Goal: Task Accomplishment & Management: Manage account settings

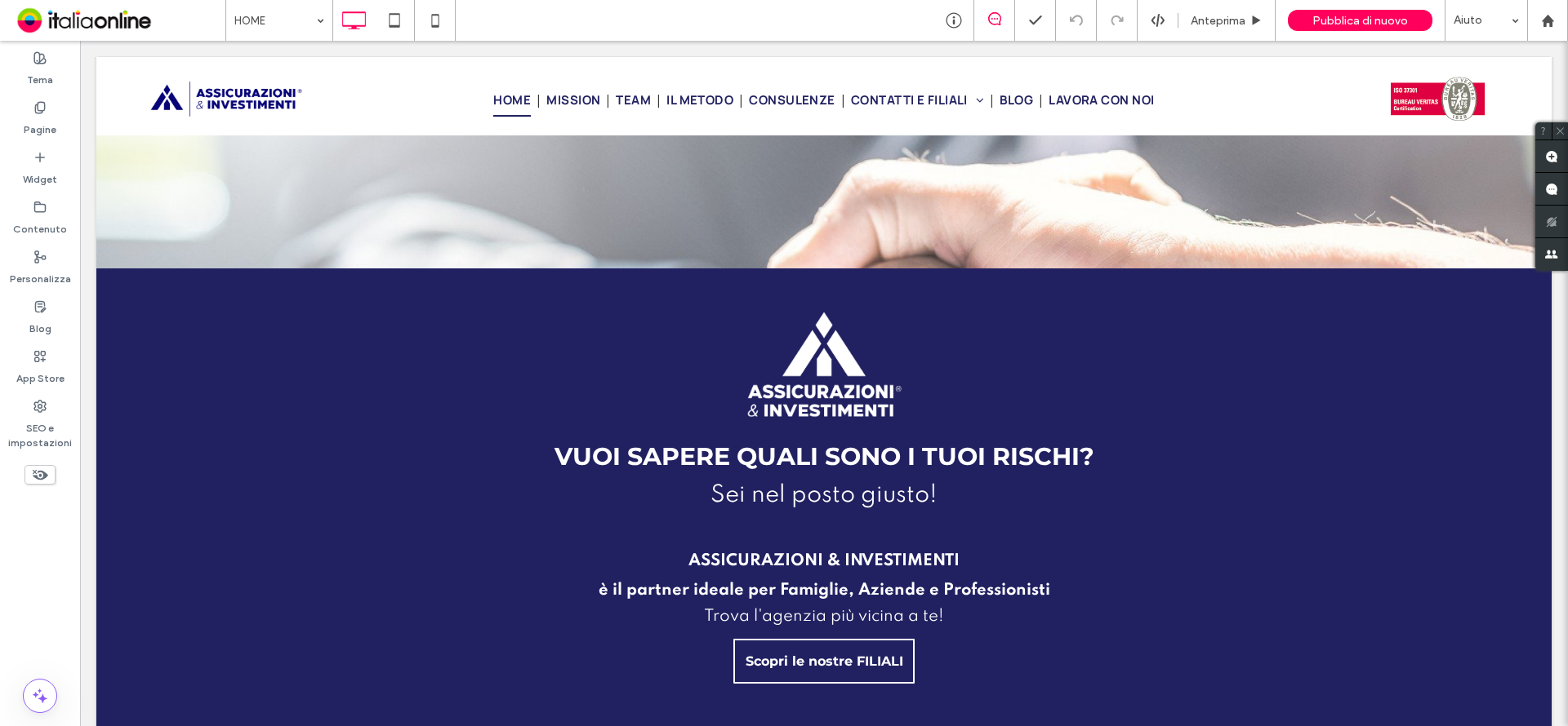
scroll to position [4042, 0]
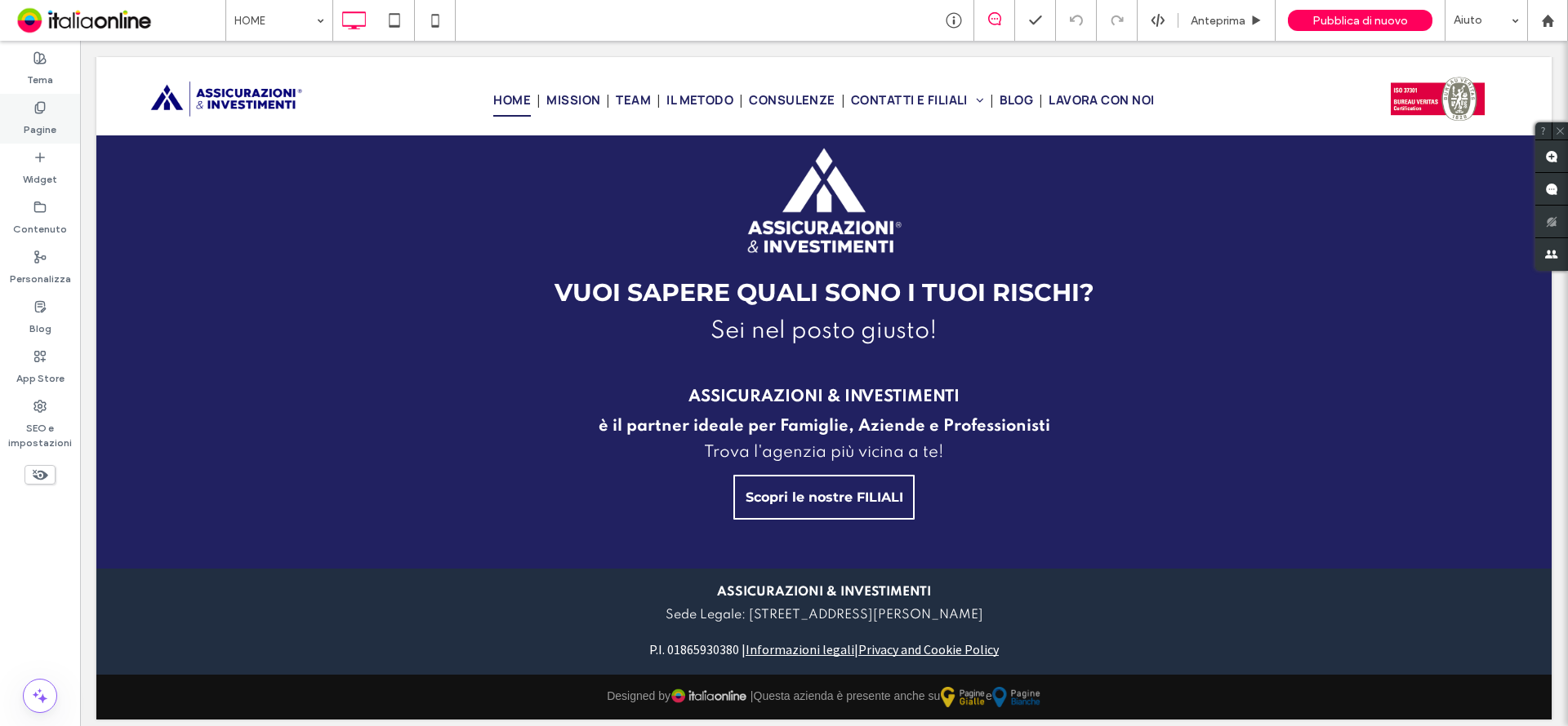
click at [39, 126] on label "Pagine" at bounding box center [39, 126] width 33 height 22
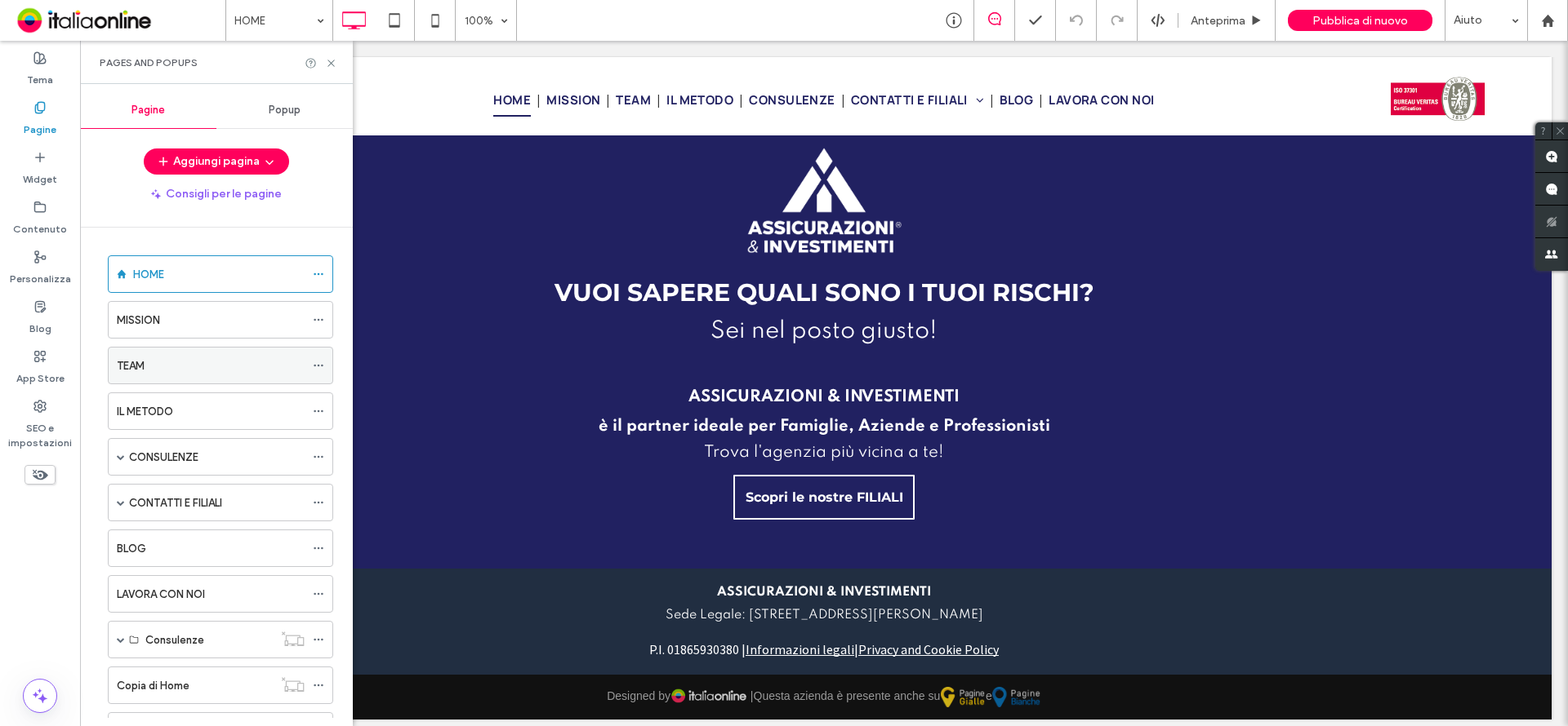
click at [140, 360] on label "TEAM" at bounding box center [131, 366] width 28 height 28
click at [330, 63] on icon at bounding box center [331, 63] width 12 height 12
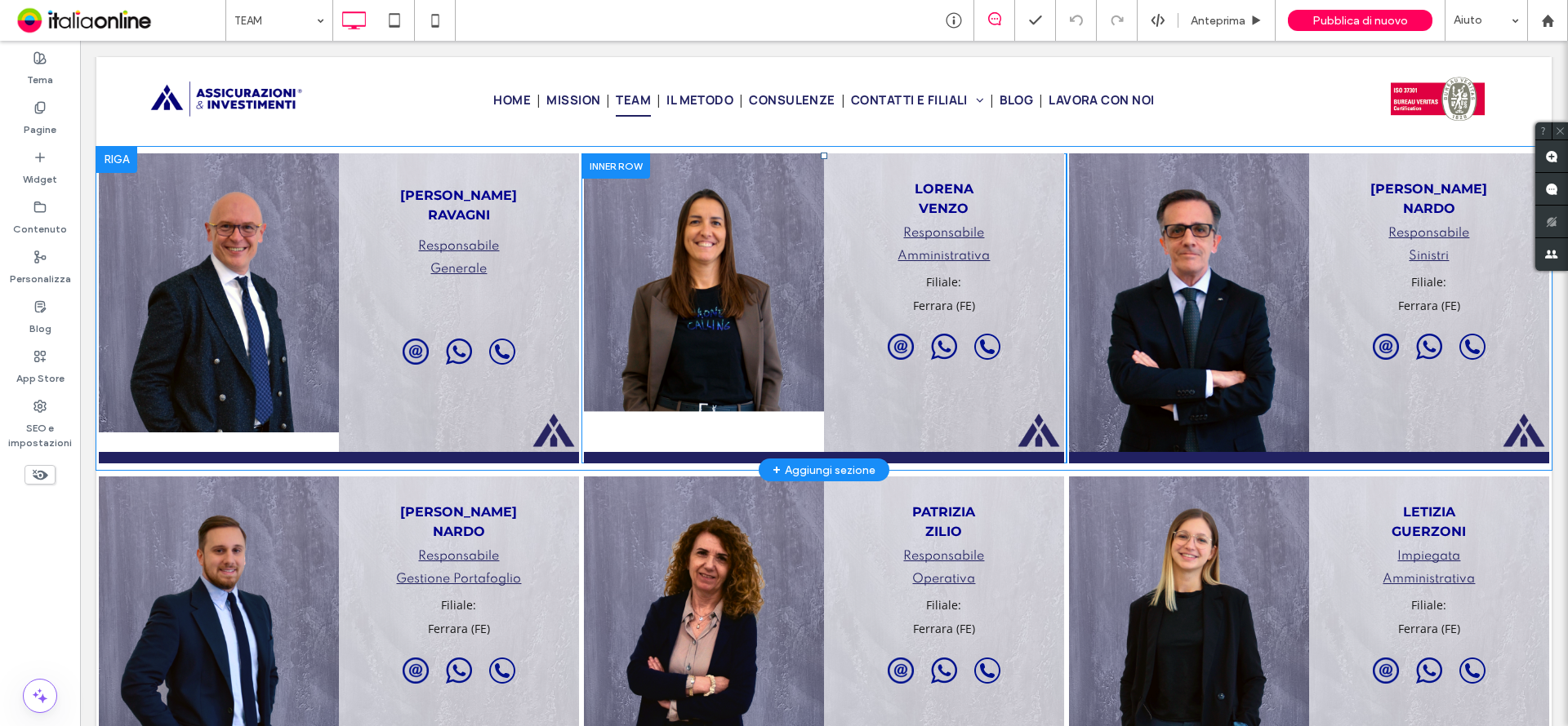
scroll to position [1224, 0]
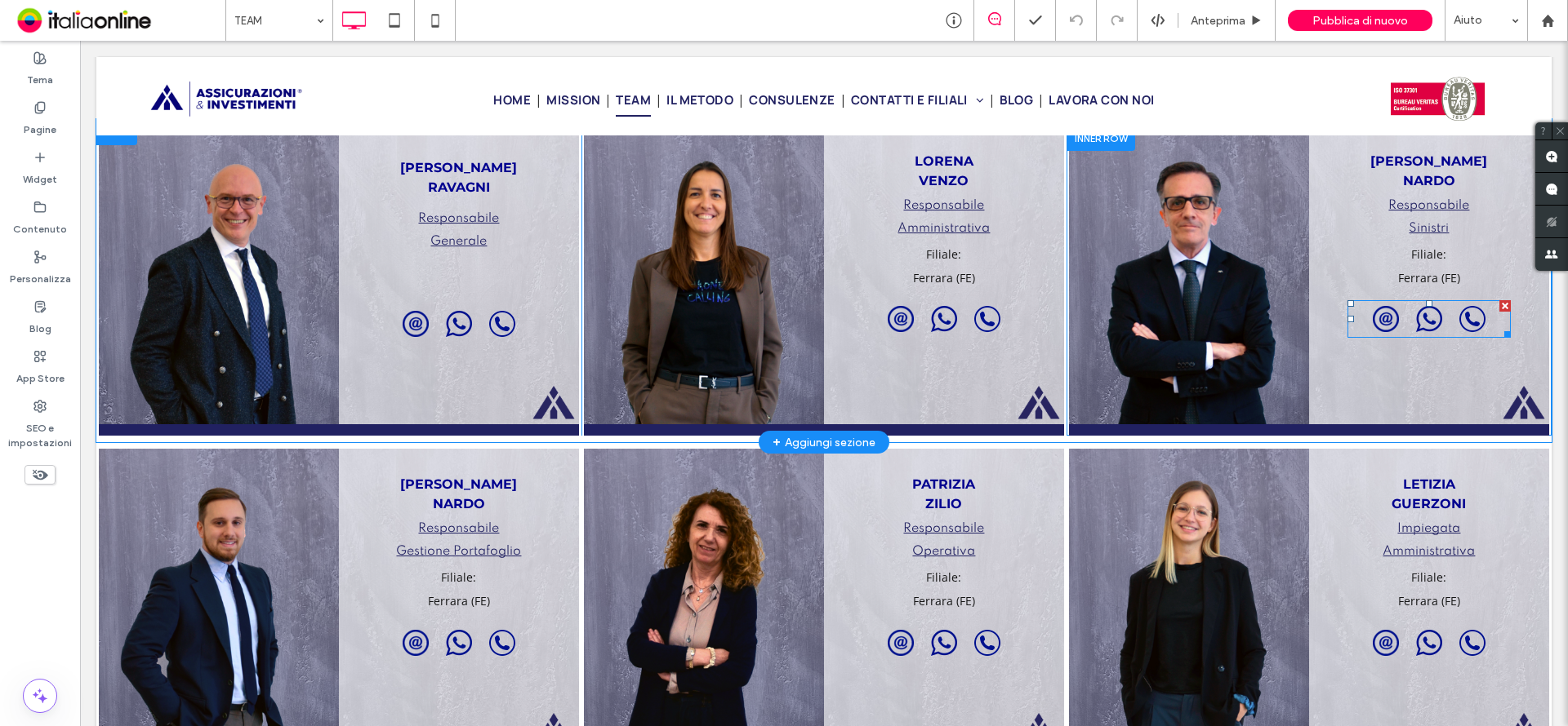
click at [1373, 318] on span at bounding box center [1429, 319] width 163 height 37
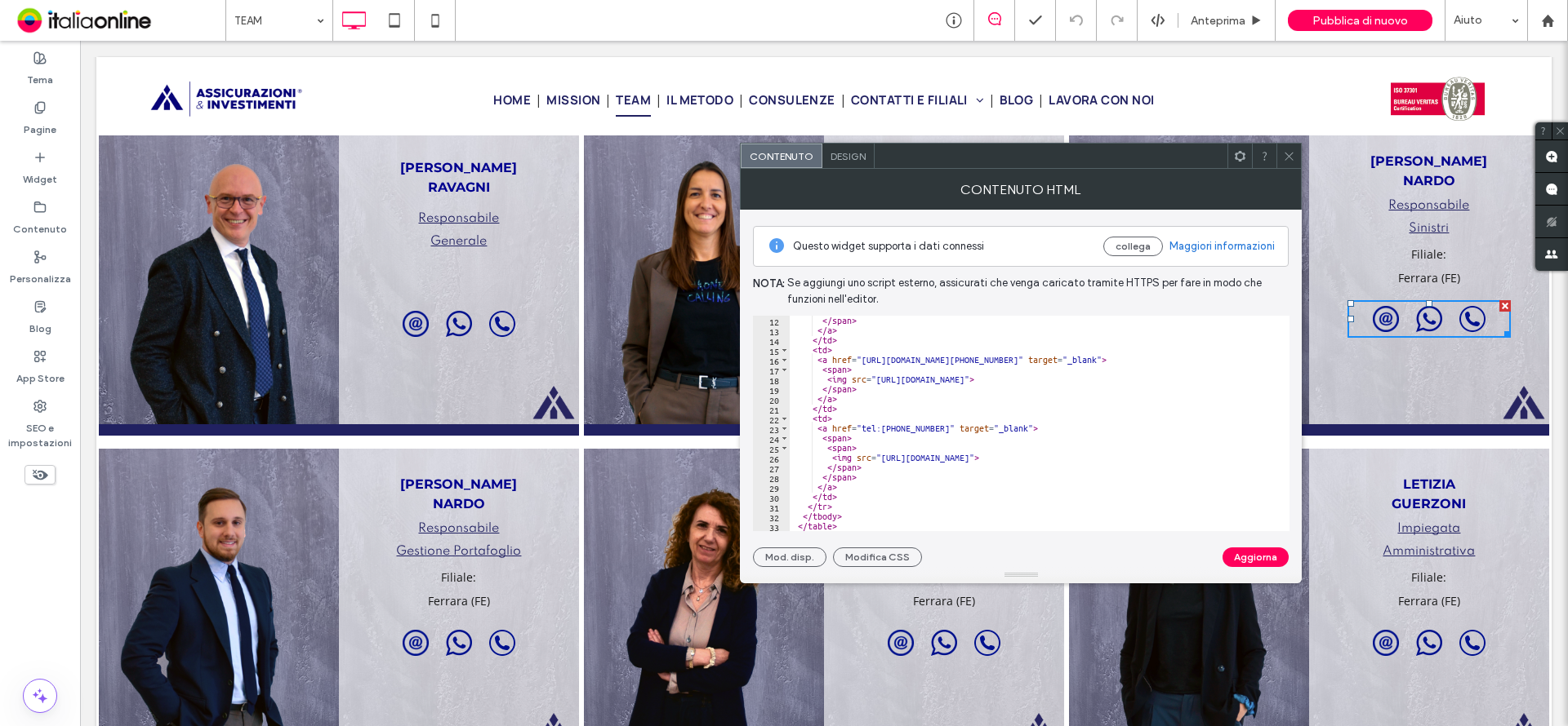
scroll to position [0, 0]
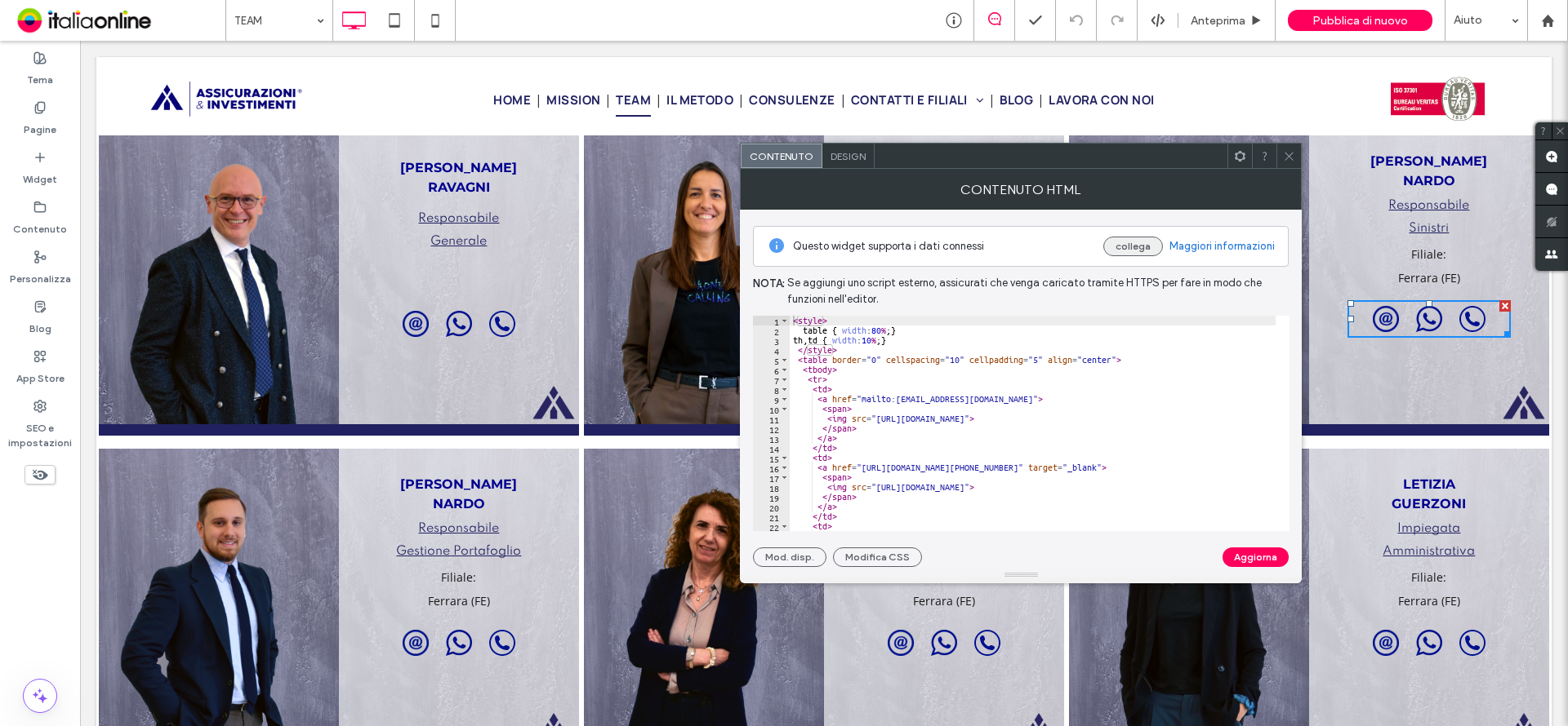
click at [1123, 250] on button "collega" at bounding box center [1133, 246] width 60 height 20
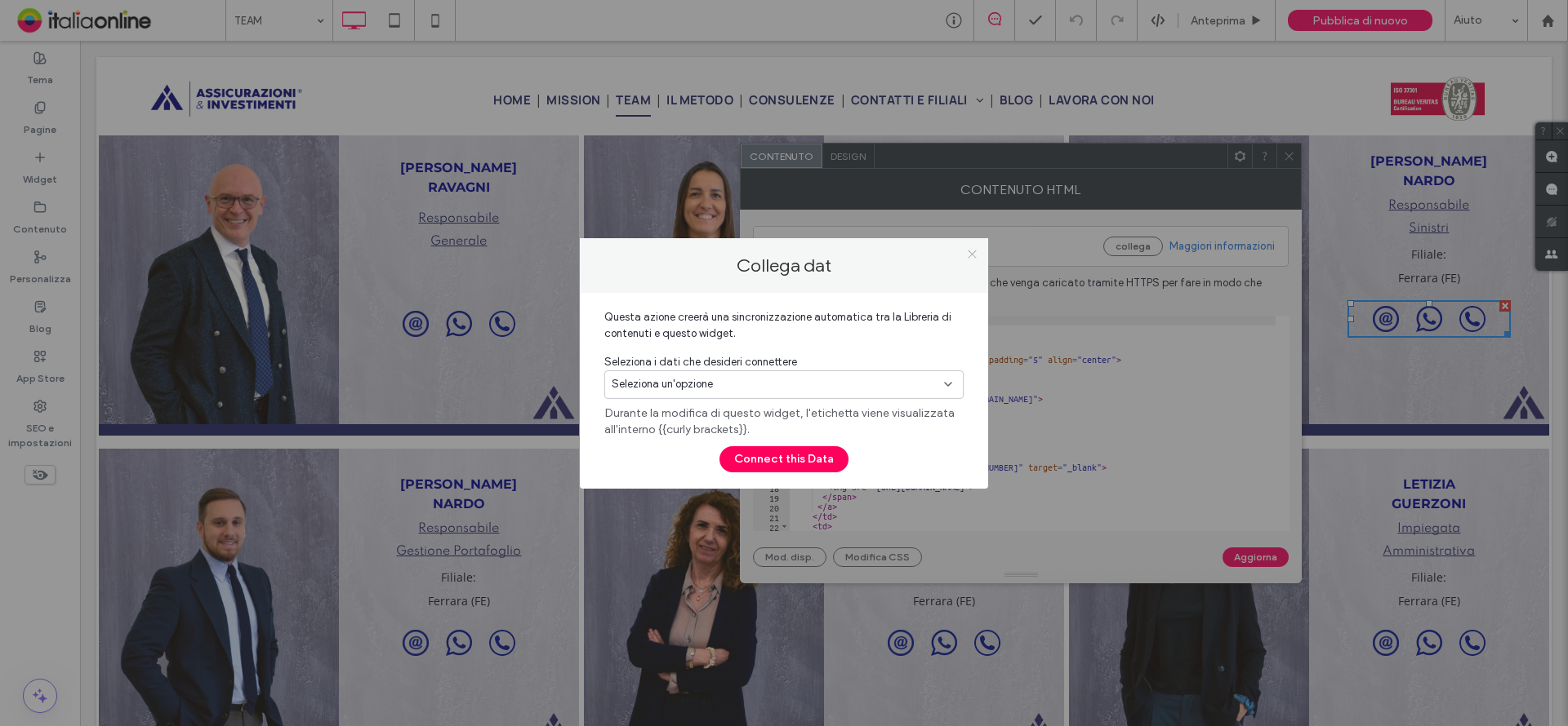
click at [974, 253] on icon at bounding box center [972, 254] width 12 height 12
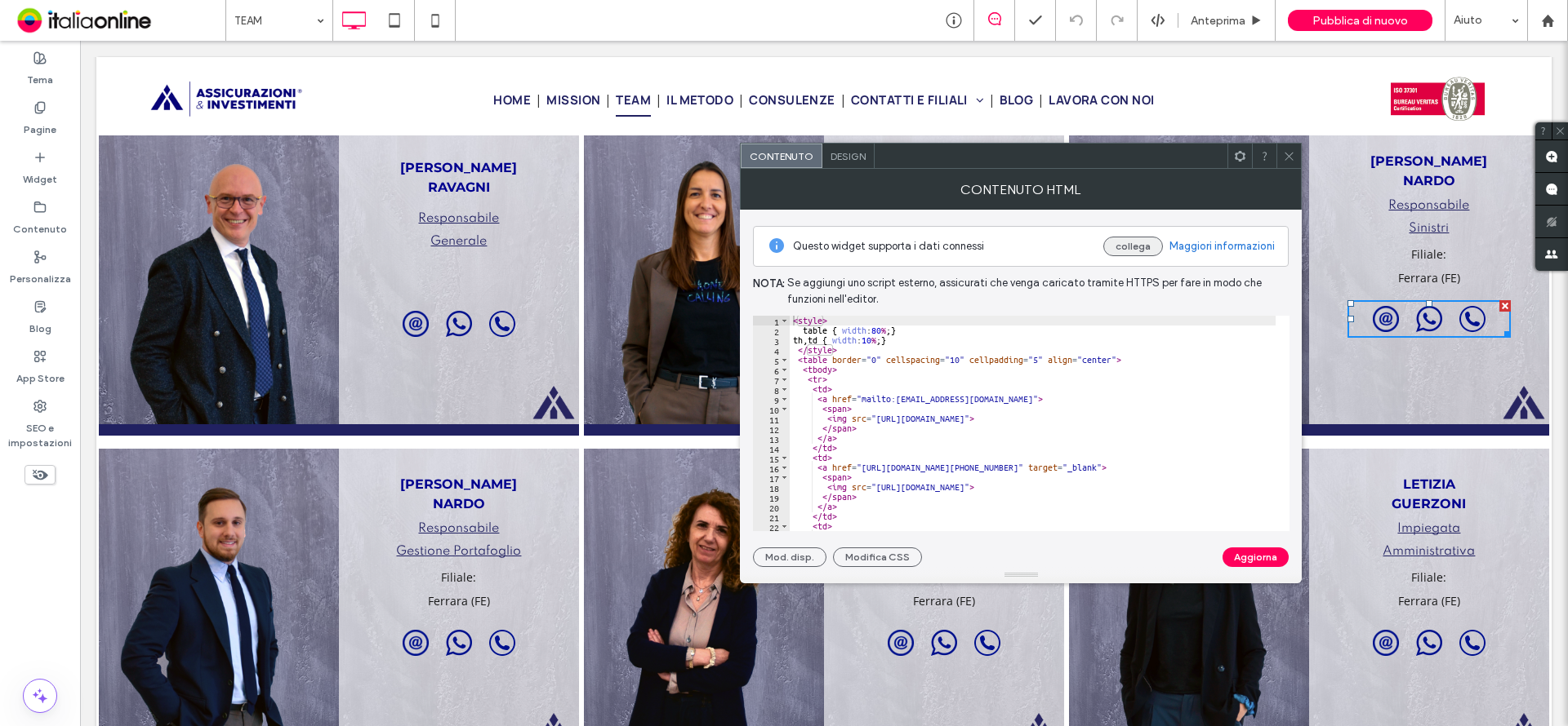
click at [1133, 246] on button "collega" at bounding box center [1133, 246] width 60 height 20
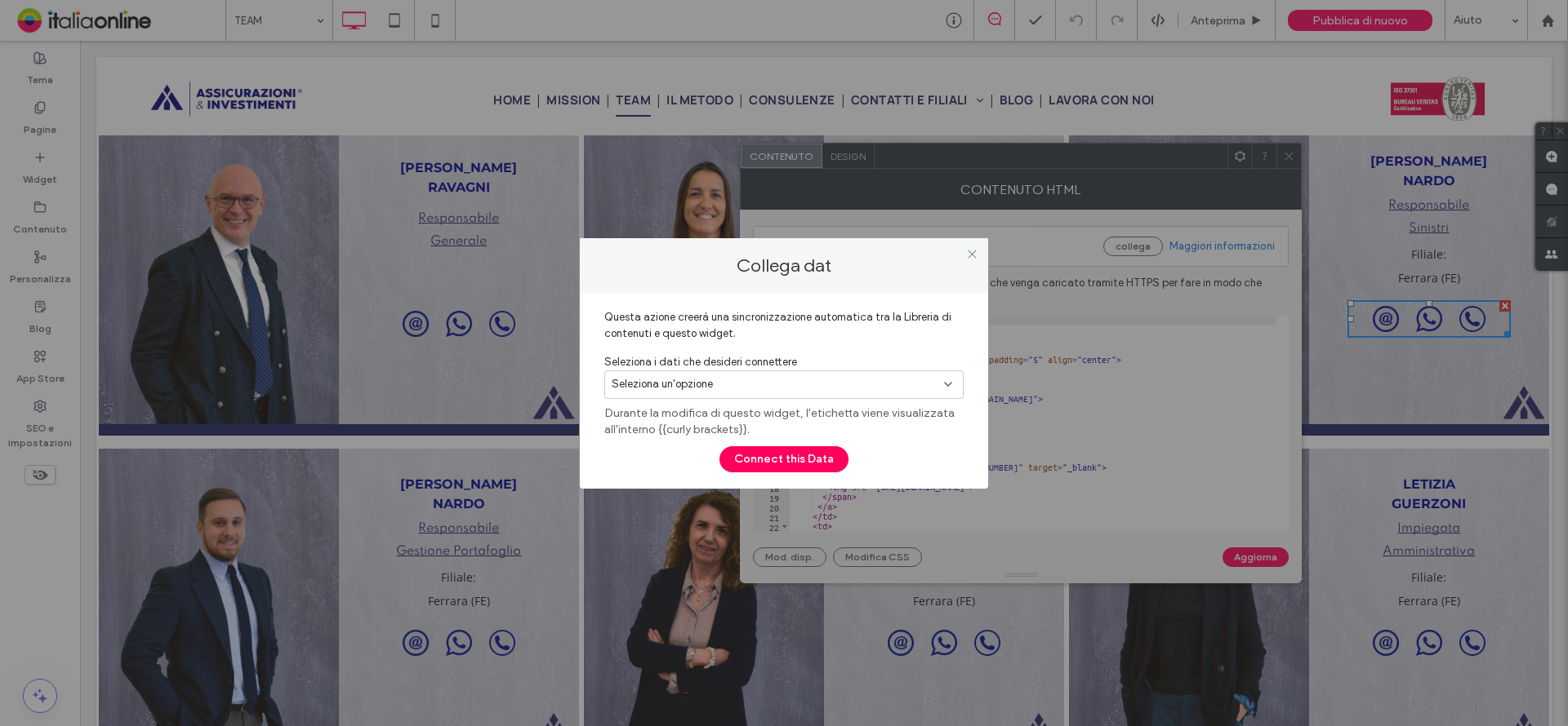
click at [815, 380] on div "Seleziona un'opzione" at bounding box center [774, 384] width 325 height 16
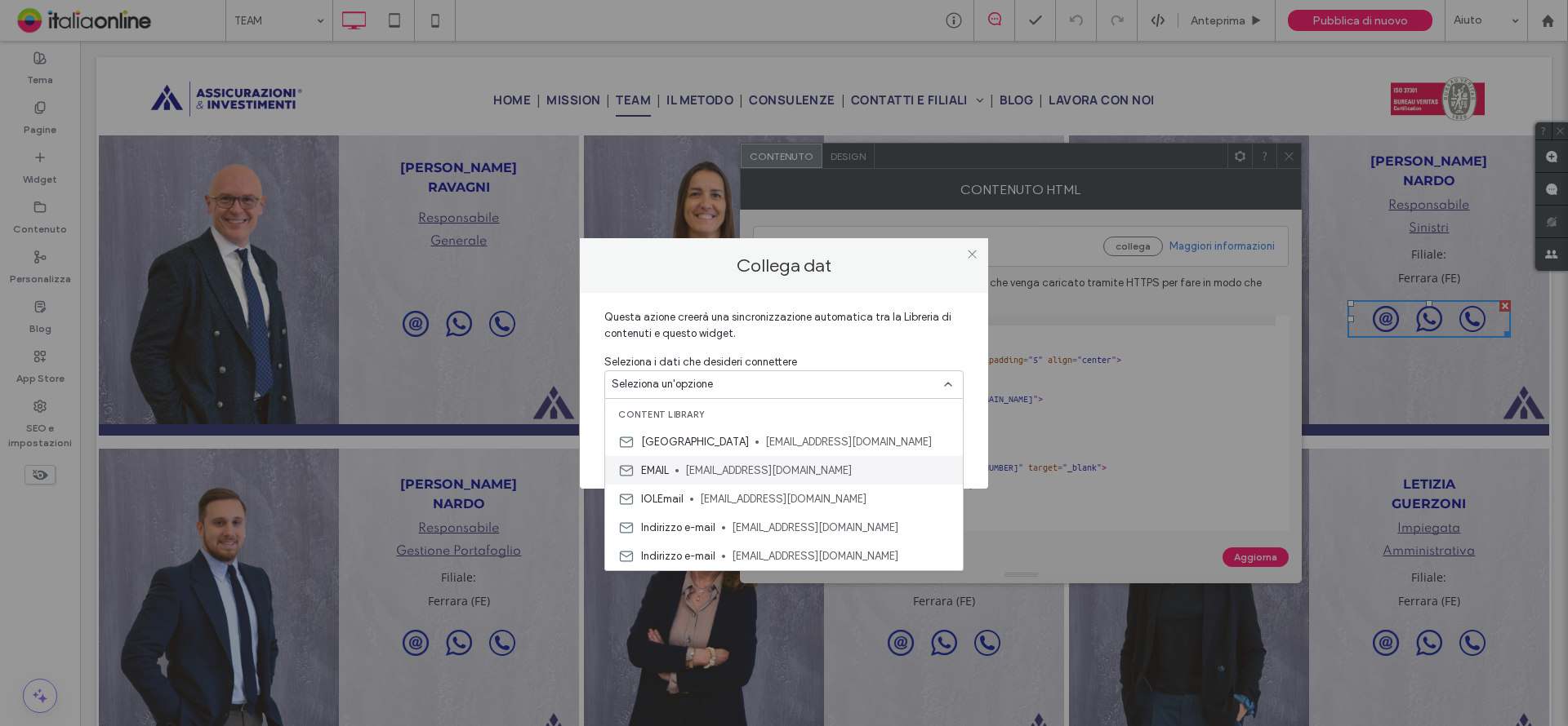
click at [750, 468] on span "[EMAIL_ADDRESS][DOMAIN_NAME]" at bounding box center [817, 470] width 264 height 16
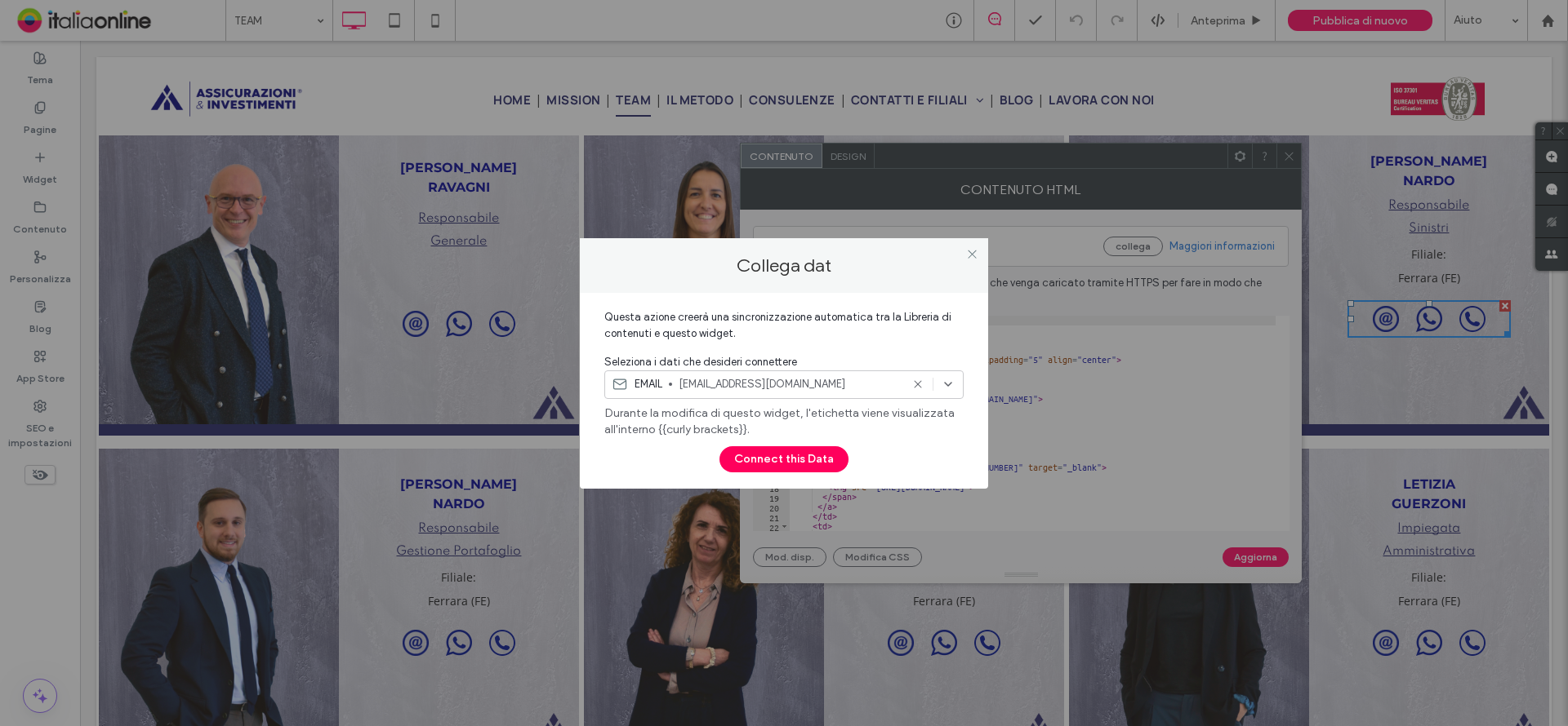
click at [817, 378] on span "[EMAIL_ADDRESS][DOMAIN_NAME]" at bounding box center [789, 384] width 221 height 16
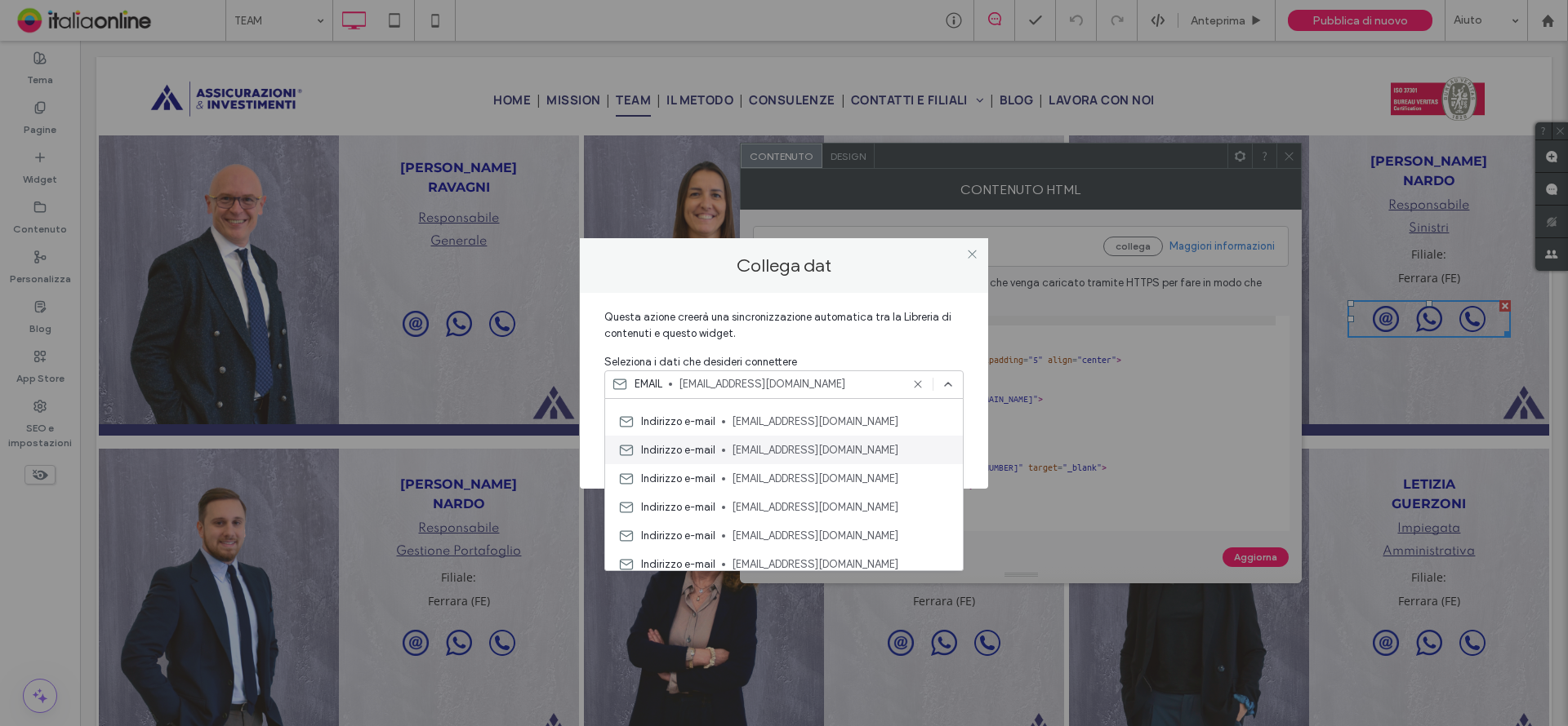
scroll to position [244, 0]
click at [808, 428] on span "[EMAIL_ADDRESS][DOMAIN_NAME]" at bounding box center [841, 425] width 218 height 16
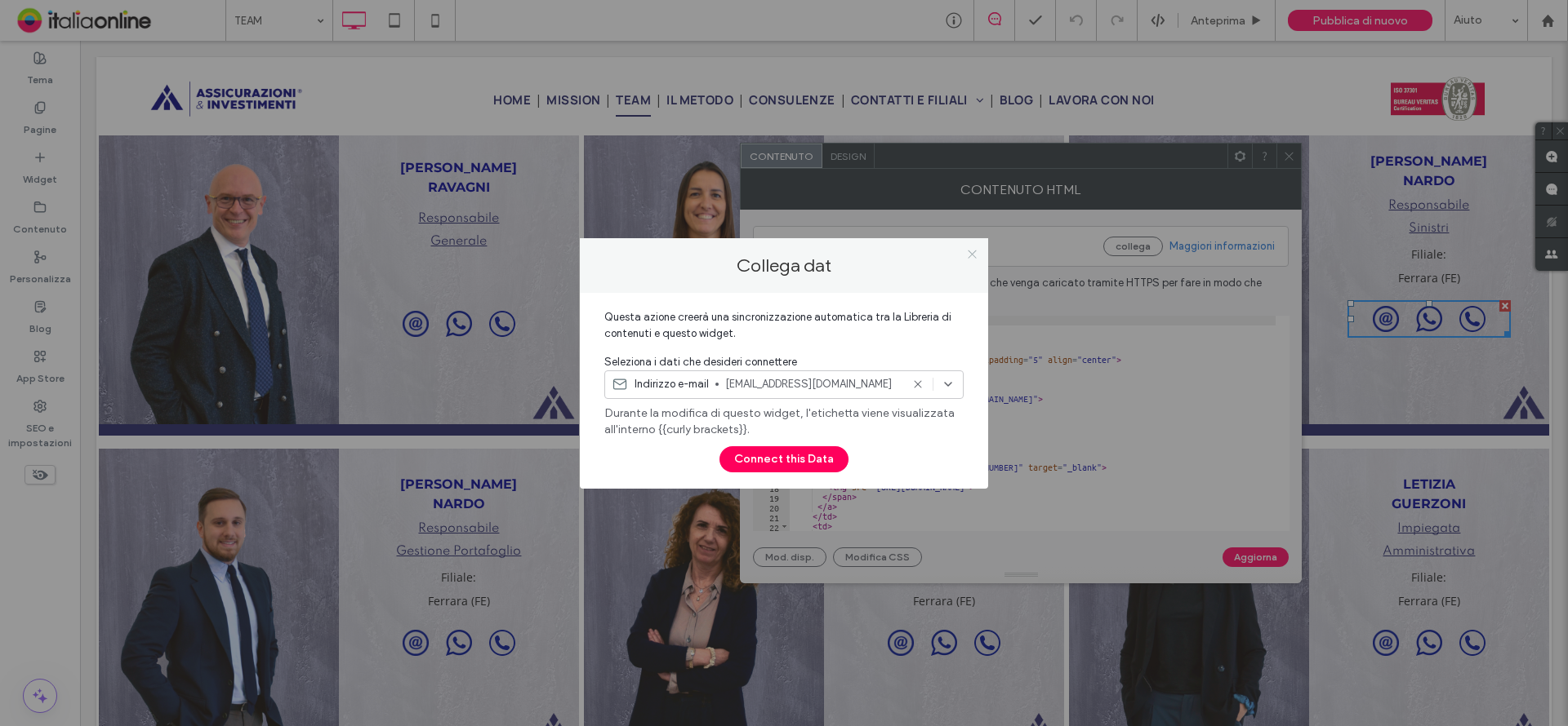
click at [971, 255] on icon at bounding box center [972, 254] width 12 height 12
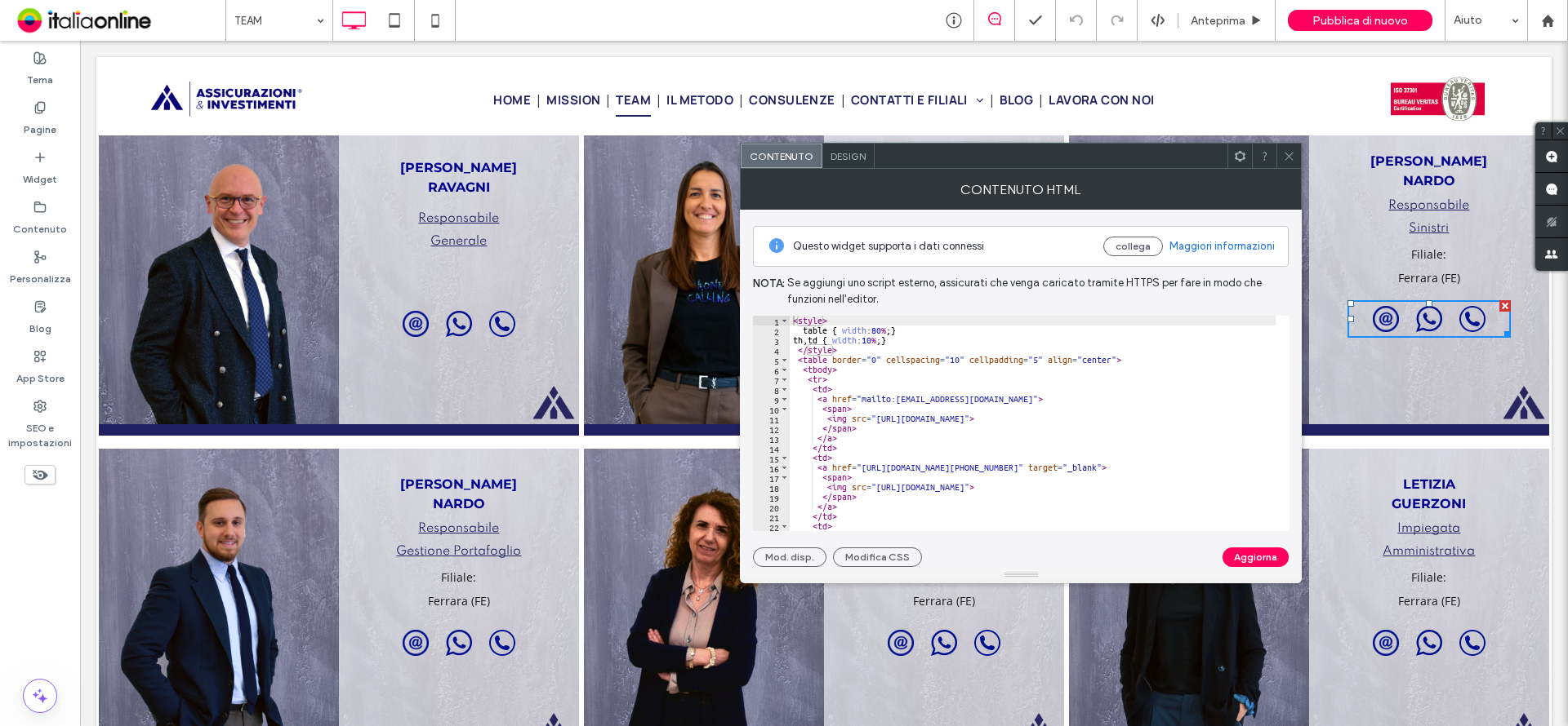
click at [1288, 150] on icon at bounding box center [1289, 156] width 12 height 12
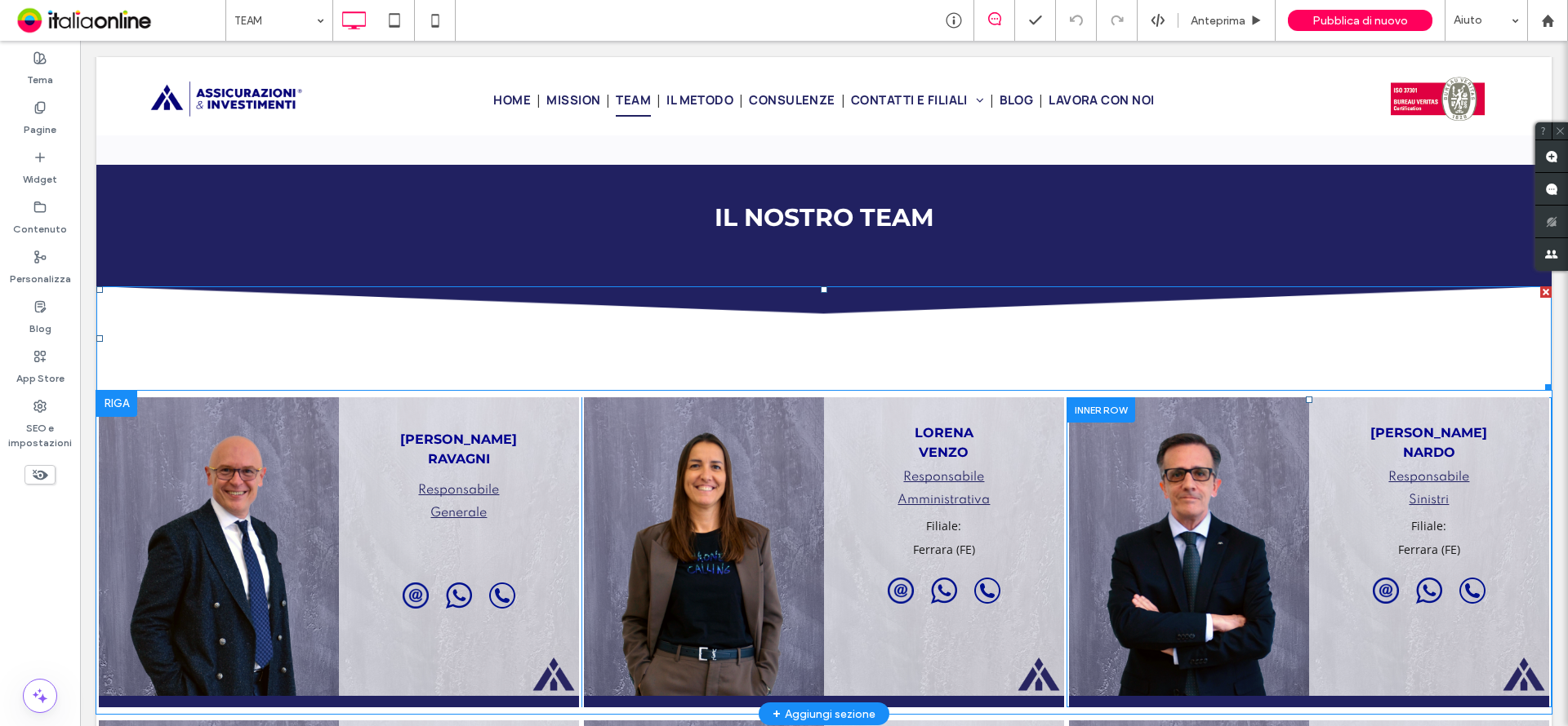
scroll to position [1221, 0]
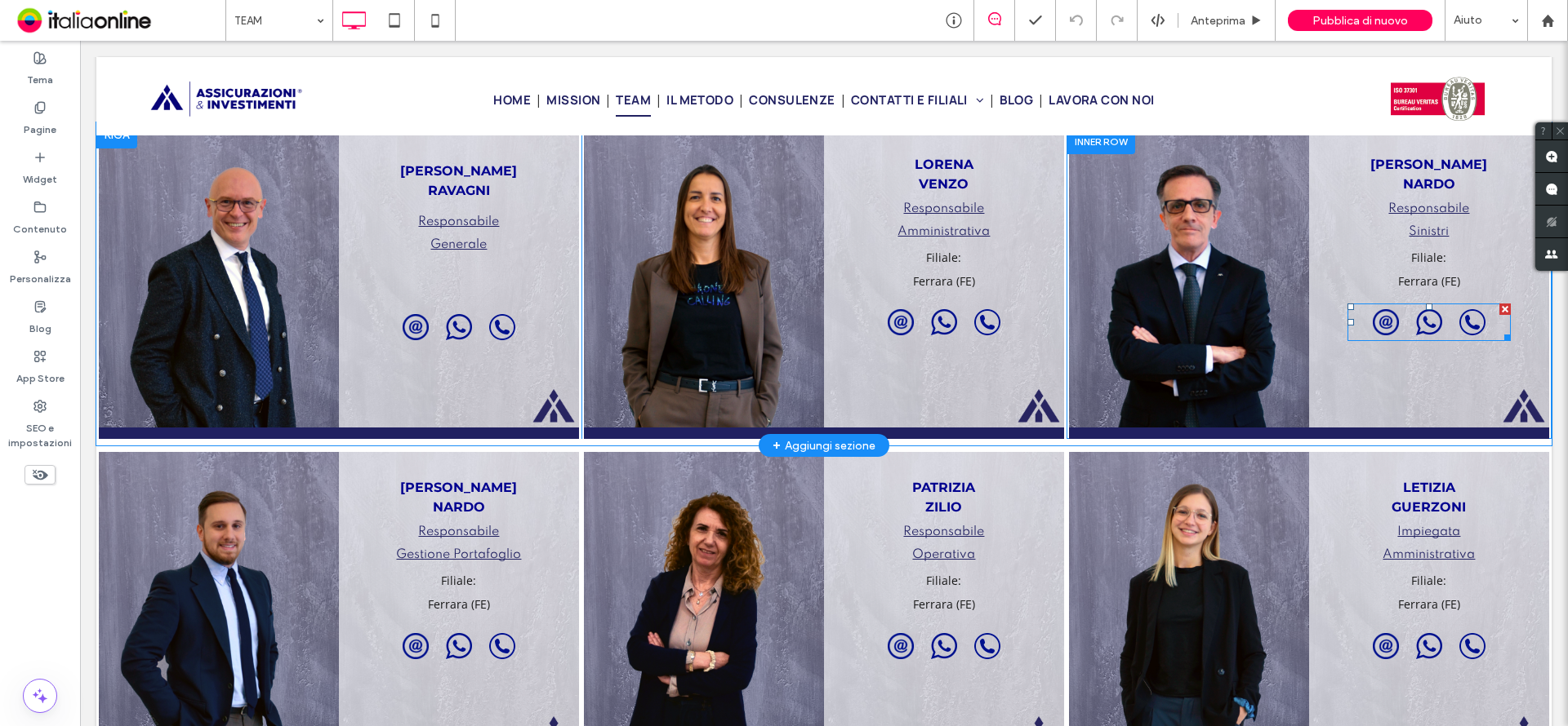
click at [1373, 324] on span at bounding box center [1429, 322] width 163 height 37
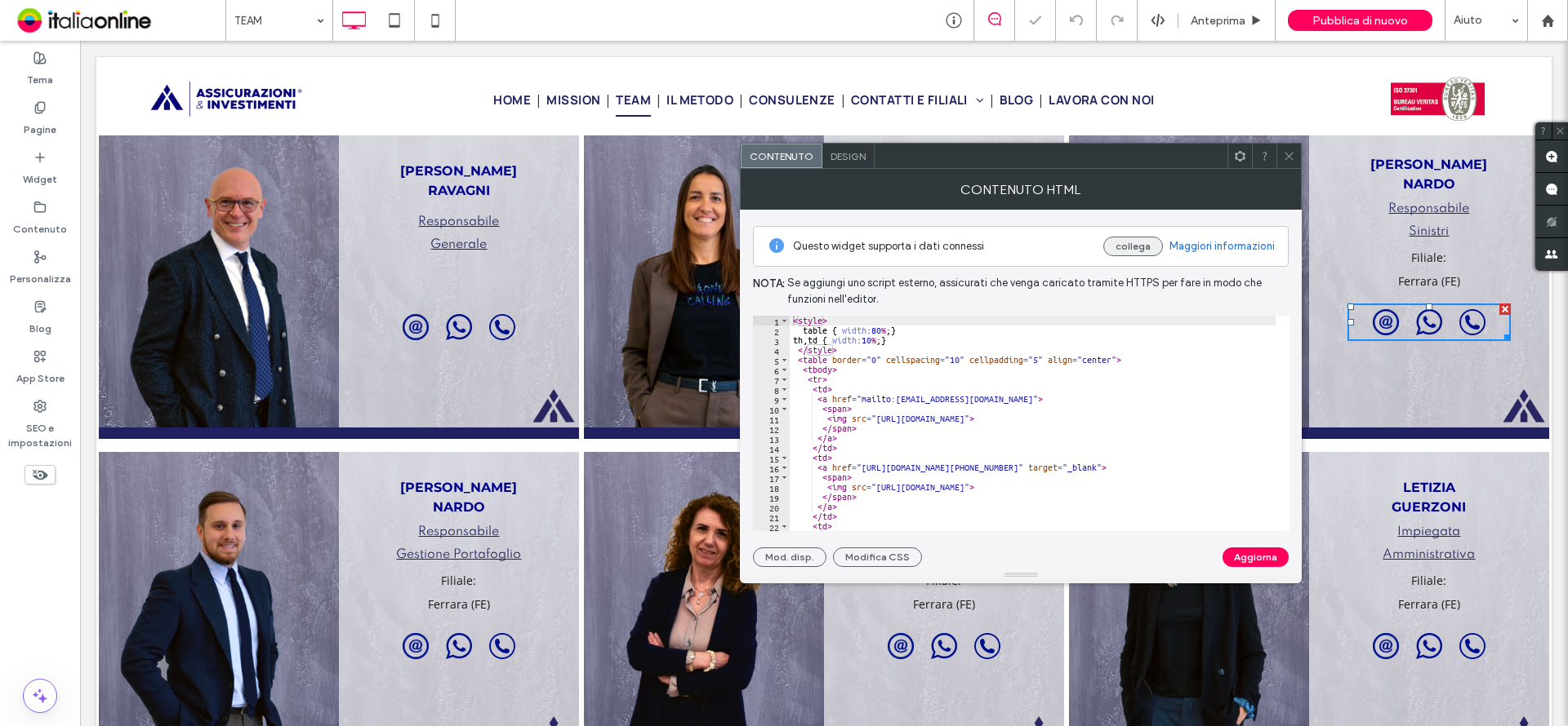
click at [1141, 246] on button "collega" at bounding box center [1133, 246] width 60 height 20
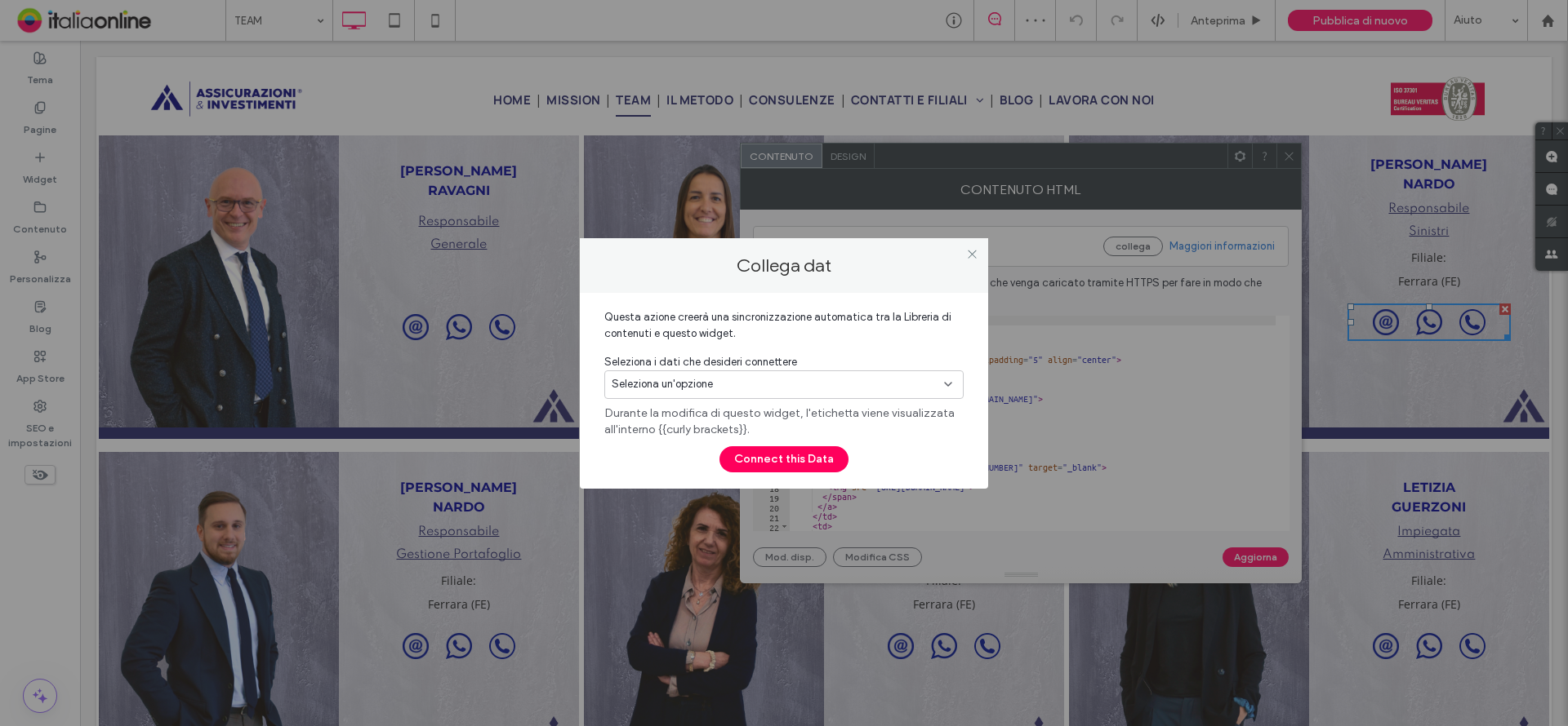
drag, startPoint x: 850, startPoint y: 377, endPoint x: 860, endPoint y: 378, distance: 10.0
click at [851, 378] on div "Seleziona un'opzione" at bounding box center [774, 384] width 325 height 16
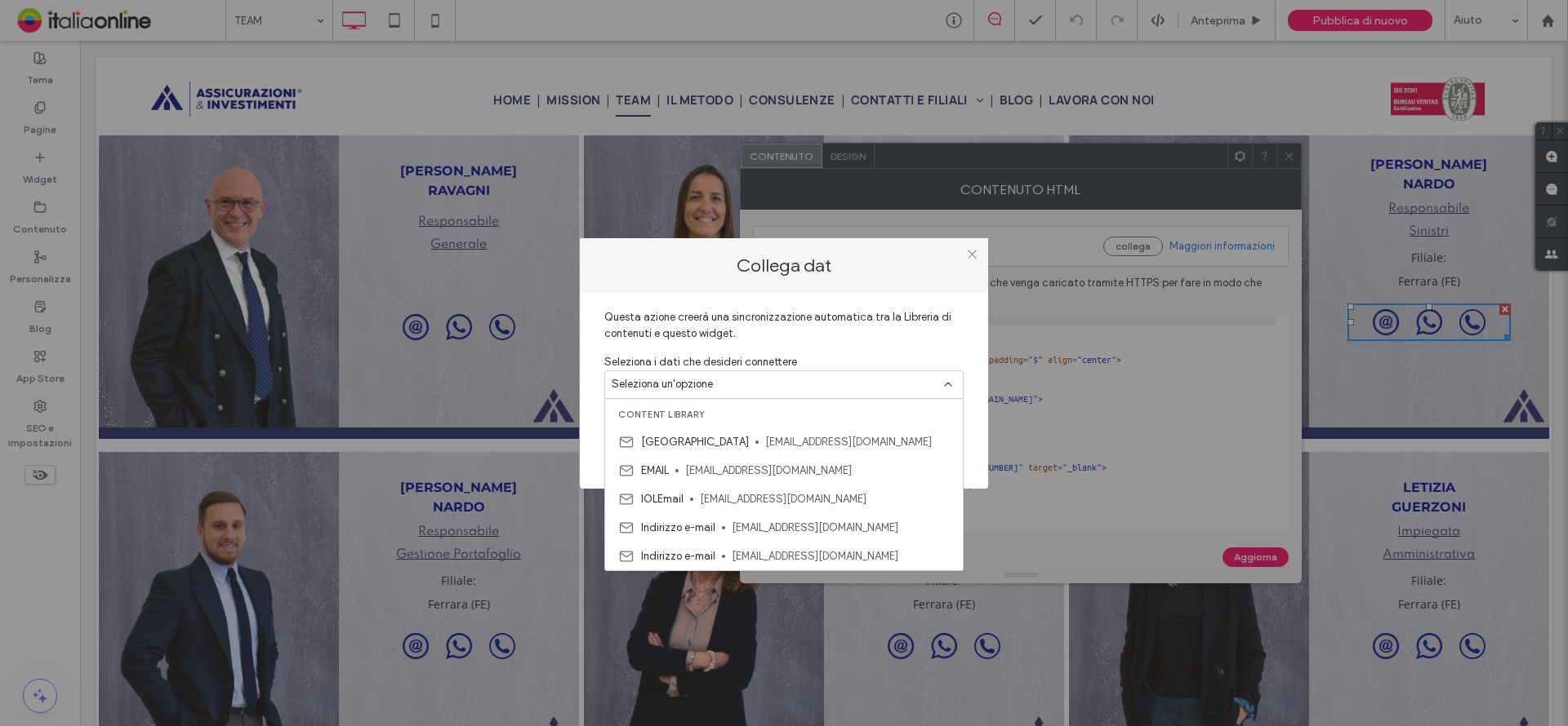
drag, startPoint x: 966, startPoint y: 257, endPoint x: 995, endPoint y: 253, distance: 29.3
click at [967, 257] on icon at bounding box center [972, 254] width 12 height 12
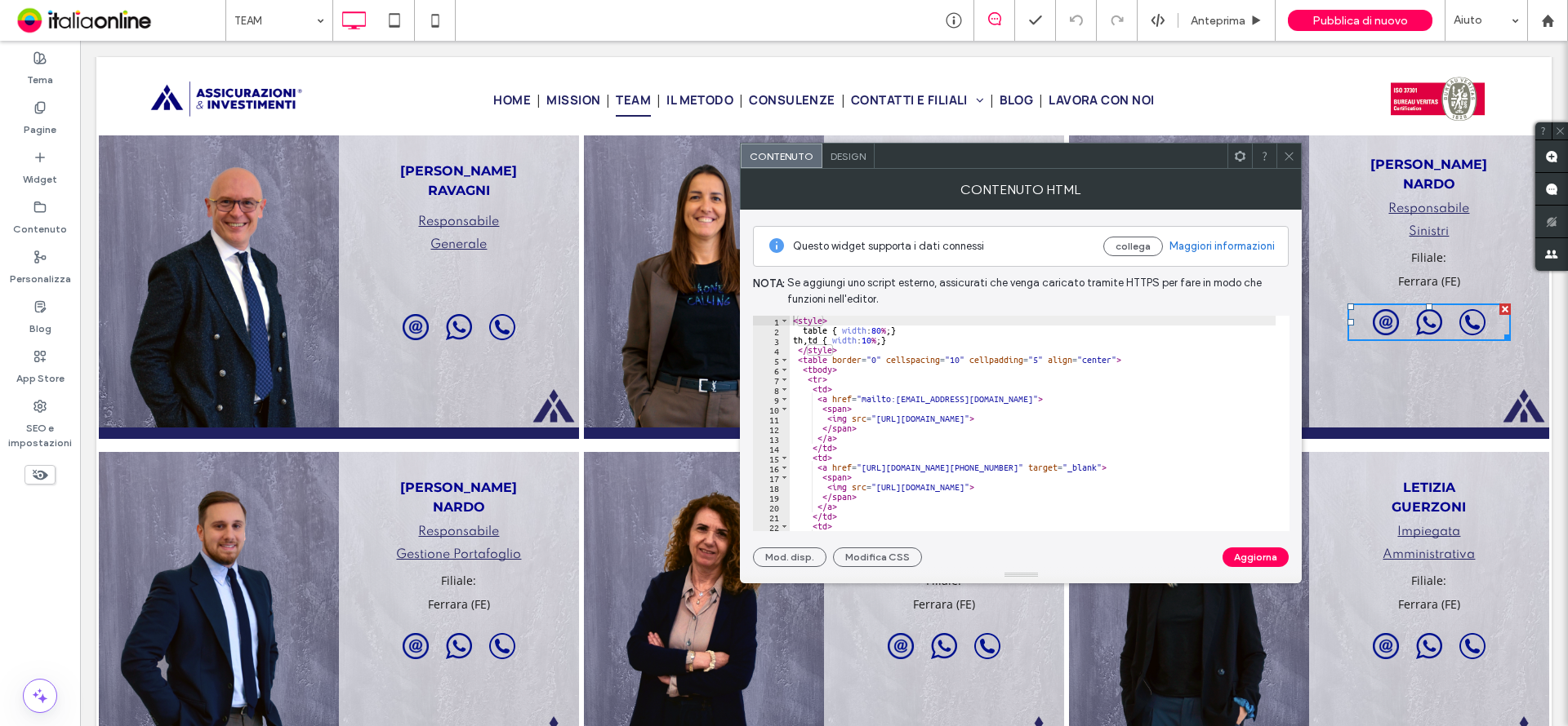
click at [1292, 170] on div "Contenuto HTML" at bounding box center [1020, 189] width 561 height 41
drag, startPoint x: 1286, startPoint y: 152, endPoint x: 1288, endPoint y: 142, distance: 10.2
click at [1287, 152] on icon at bounding box center [1289, 156] width 12 height 12
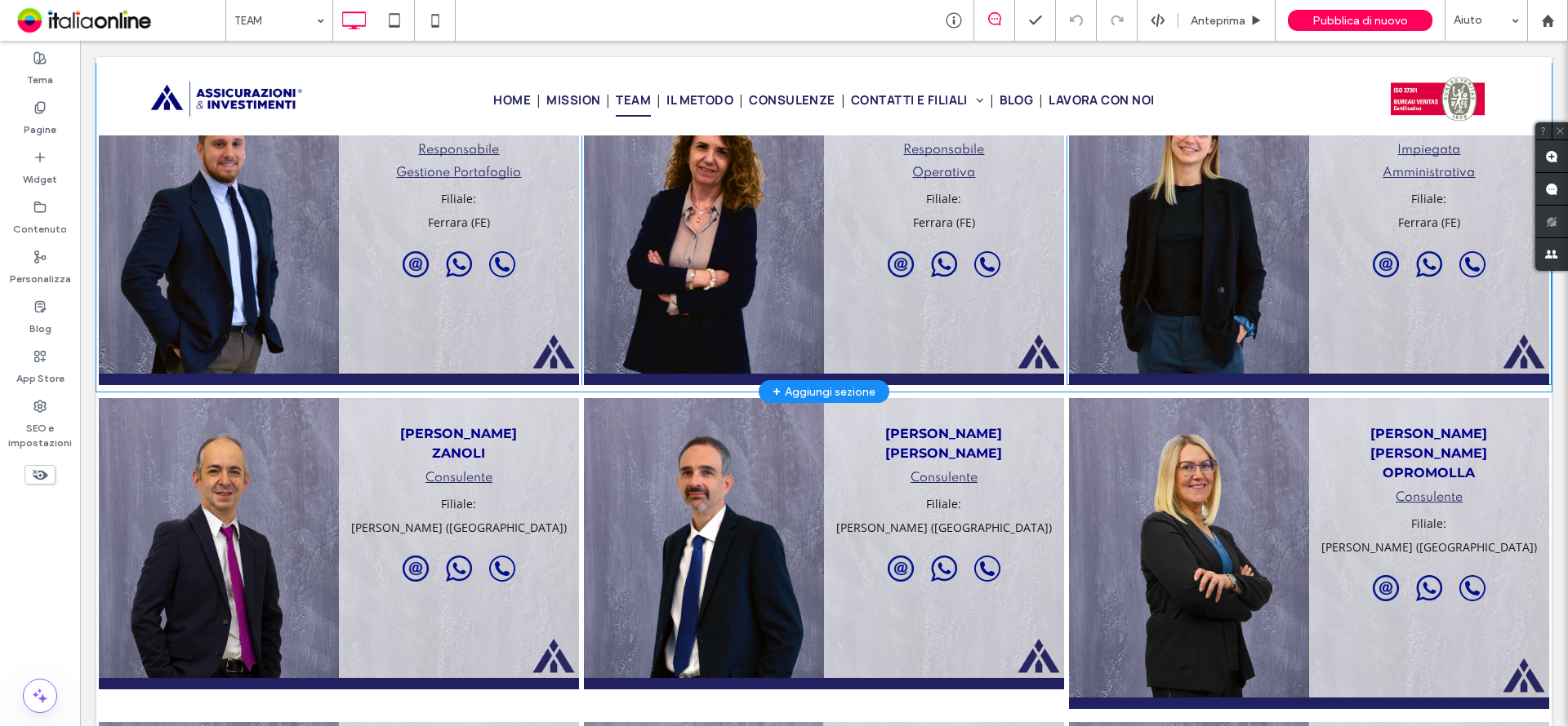
scroll to position [1629, 0]
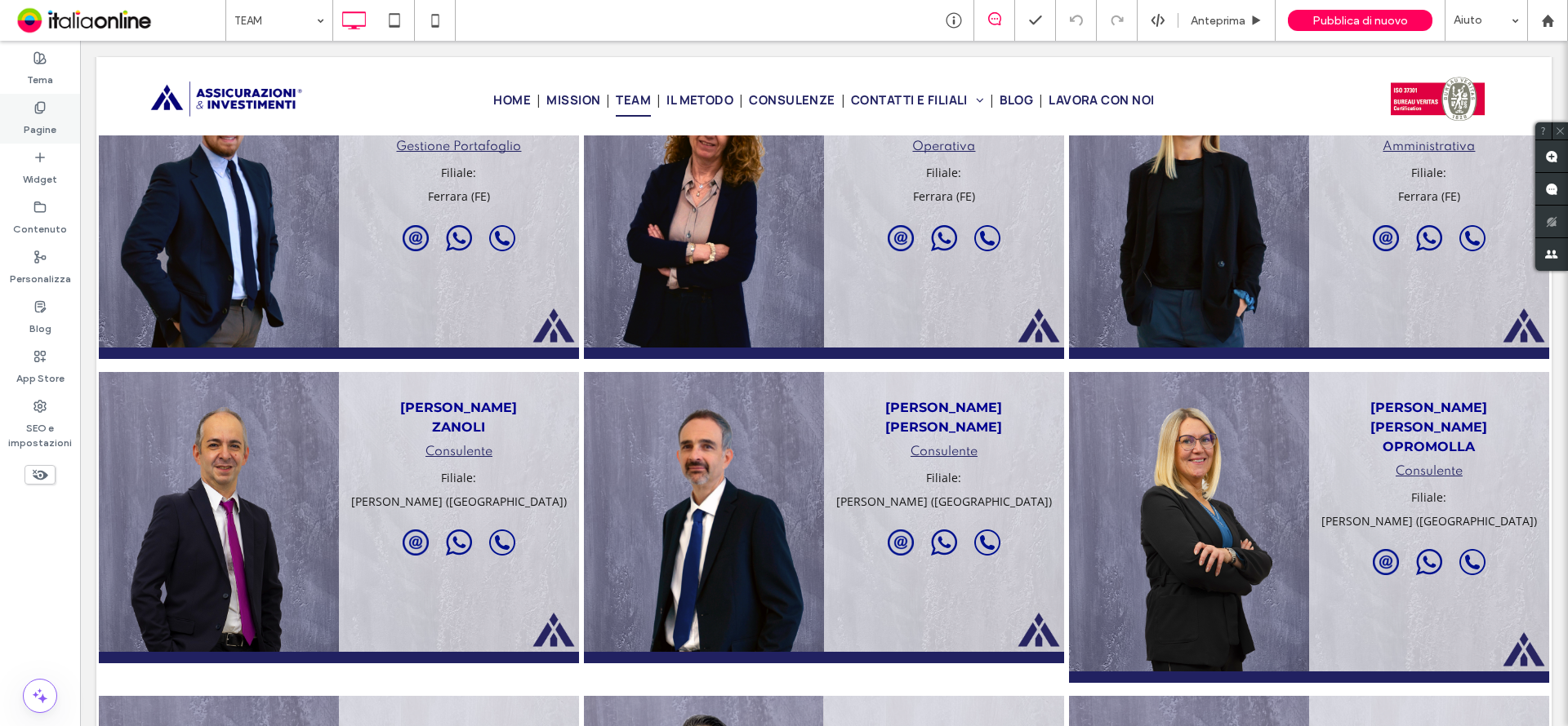
click at [63, 115] on div "Pagine" at bounding box center [39, 118] width 80 height 50
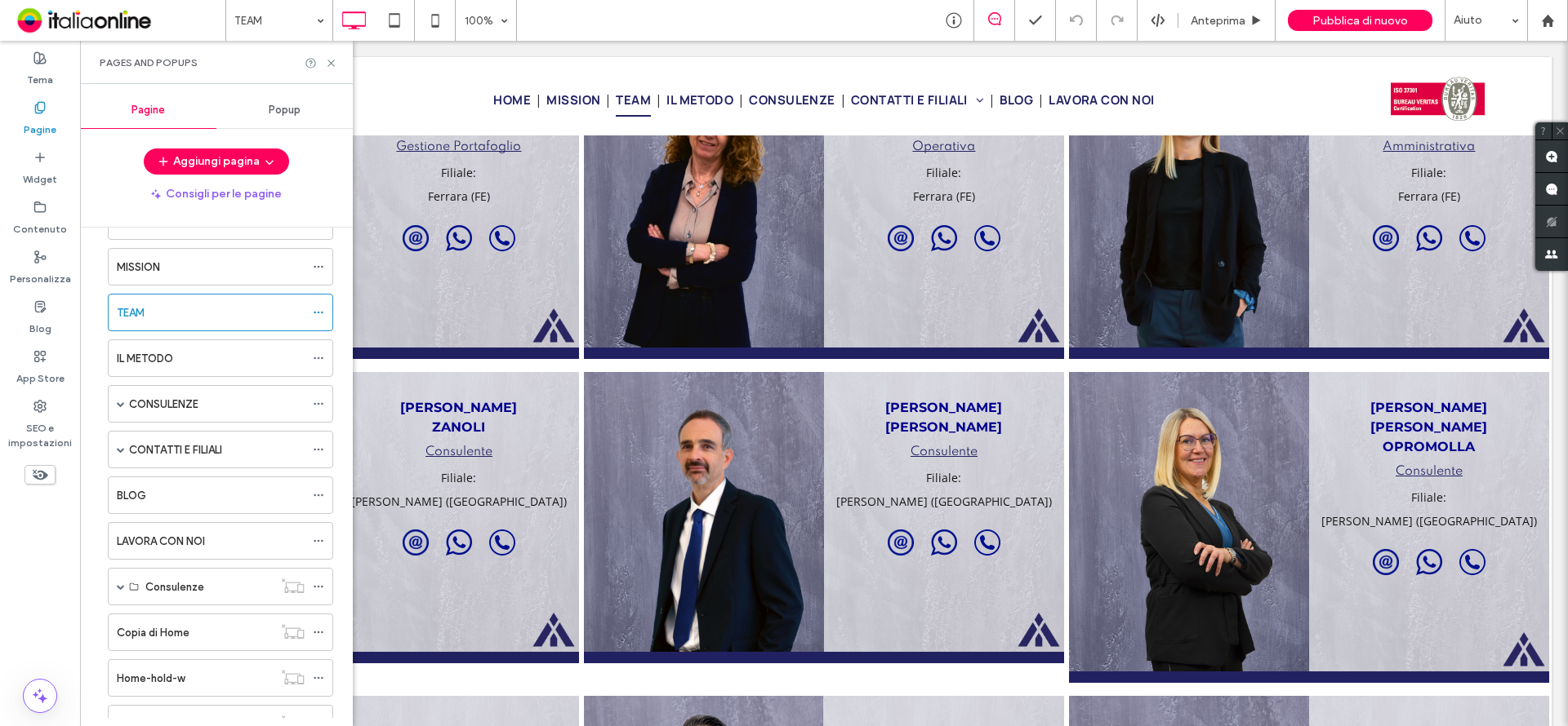
scroll to position [163, 0]
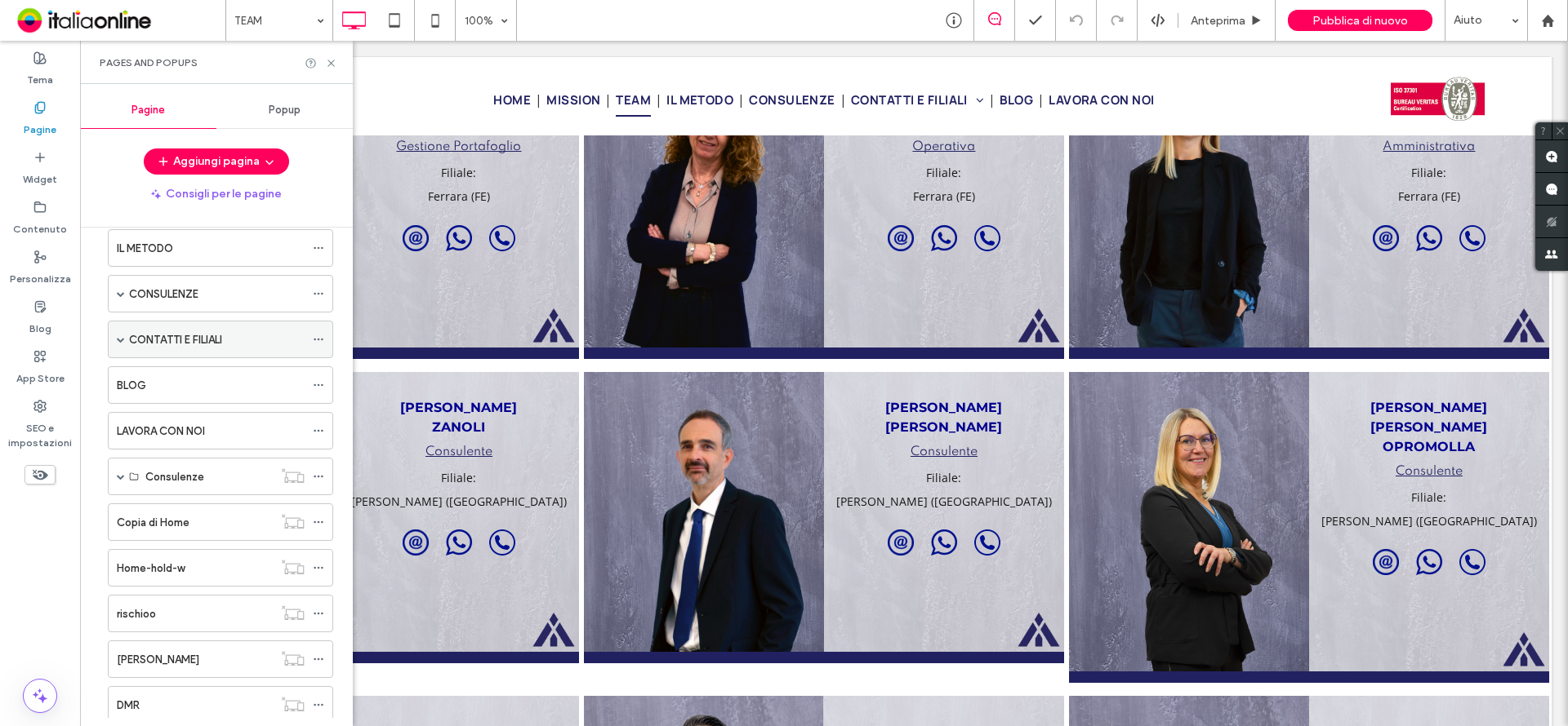
click at [119, 347] on span at bounding box center [121, 339] width 8 height 36
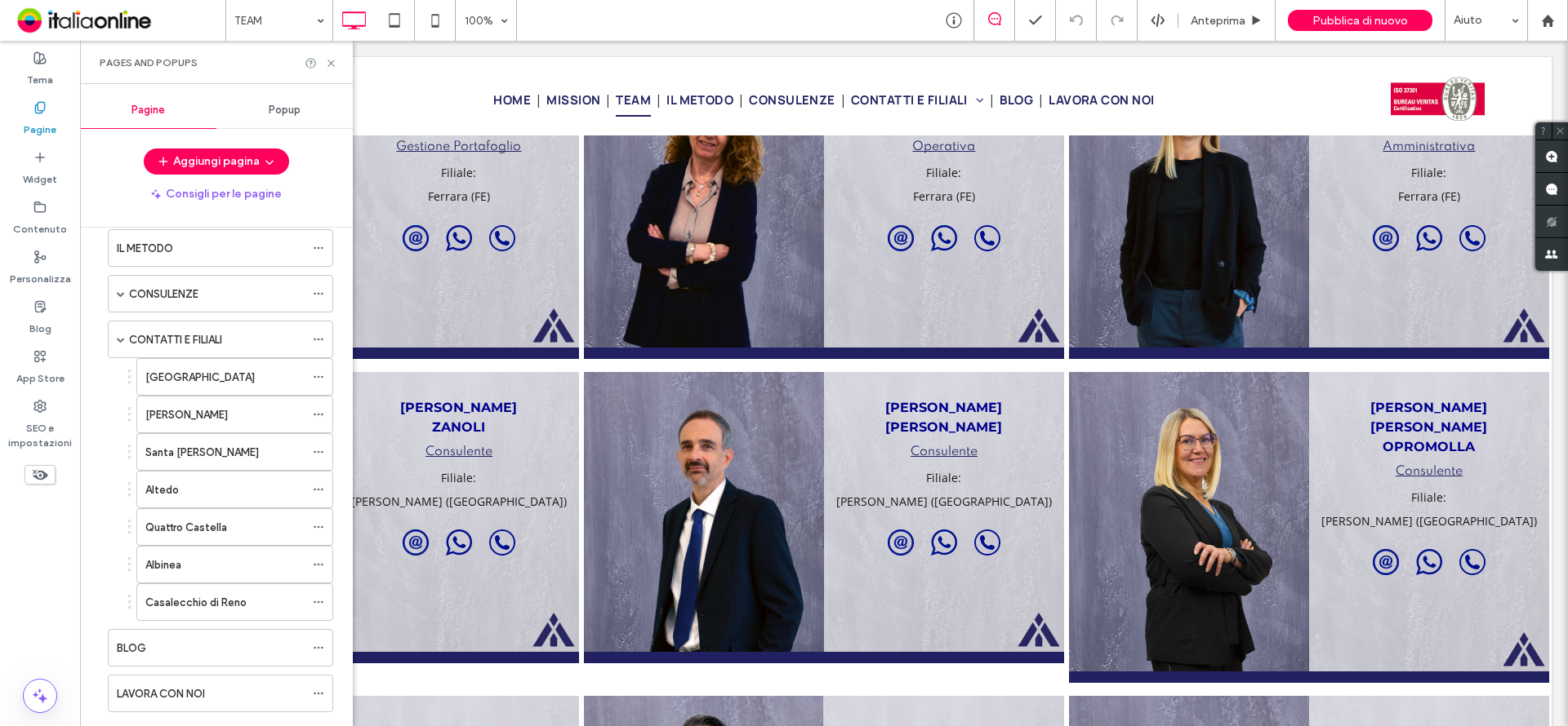
click at [182, 383] on div "[GEOGRAPHIC_DATA]" at bounding box center [225, 378] width 159 height 17
click at [330, 63] on icon at bounding box center [331, 63] width 12 height 12
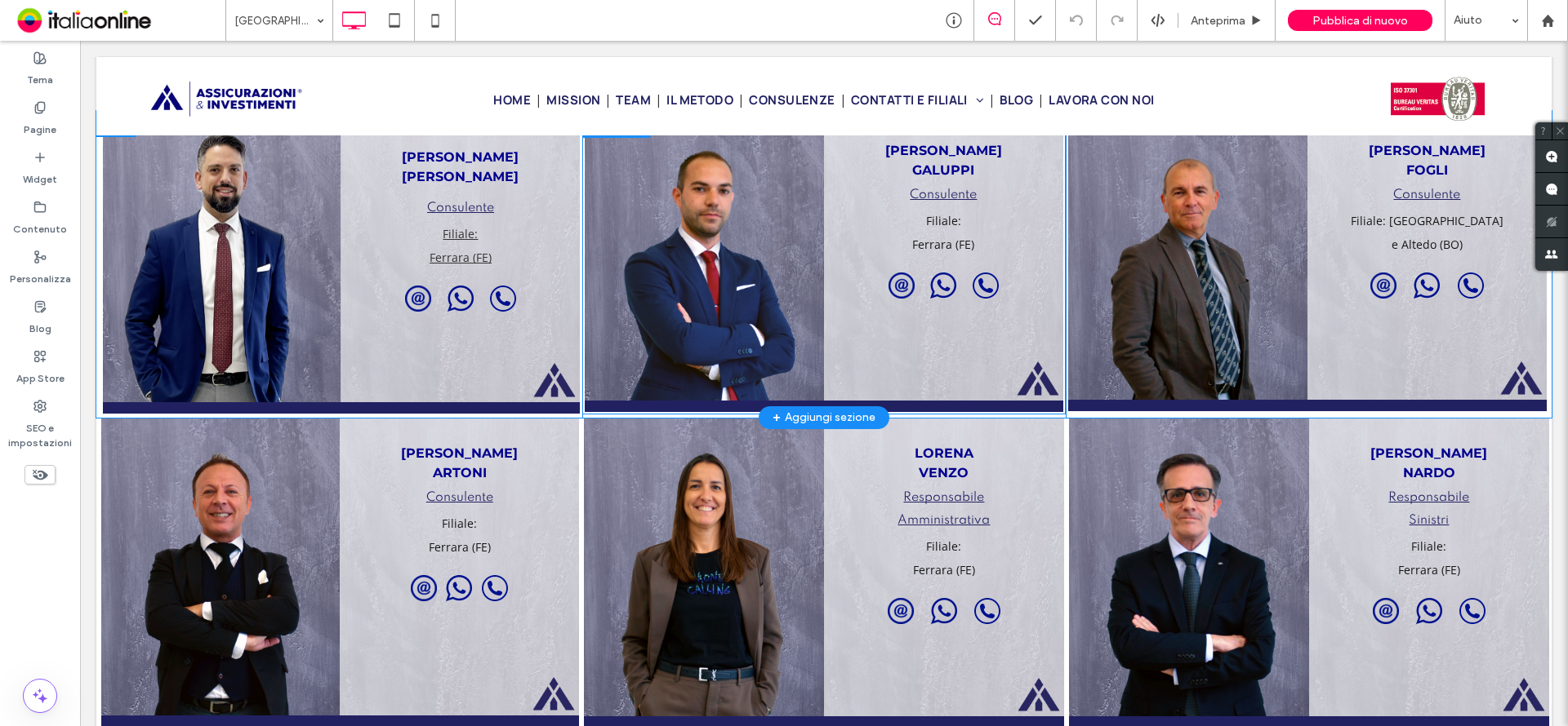
scroll to position [816, 0]
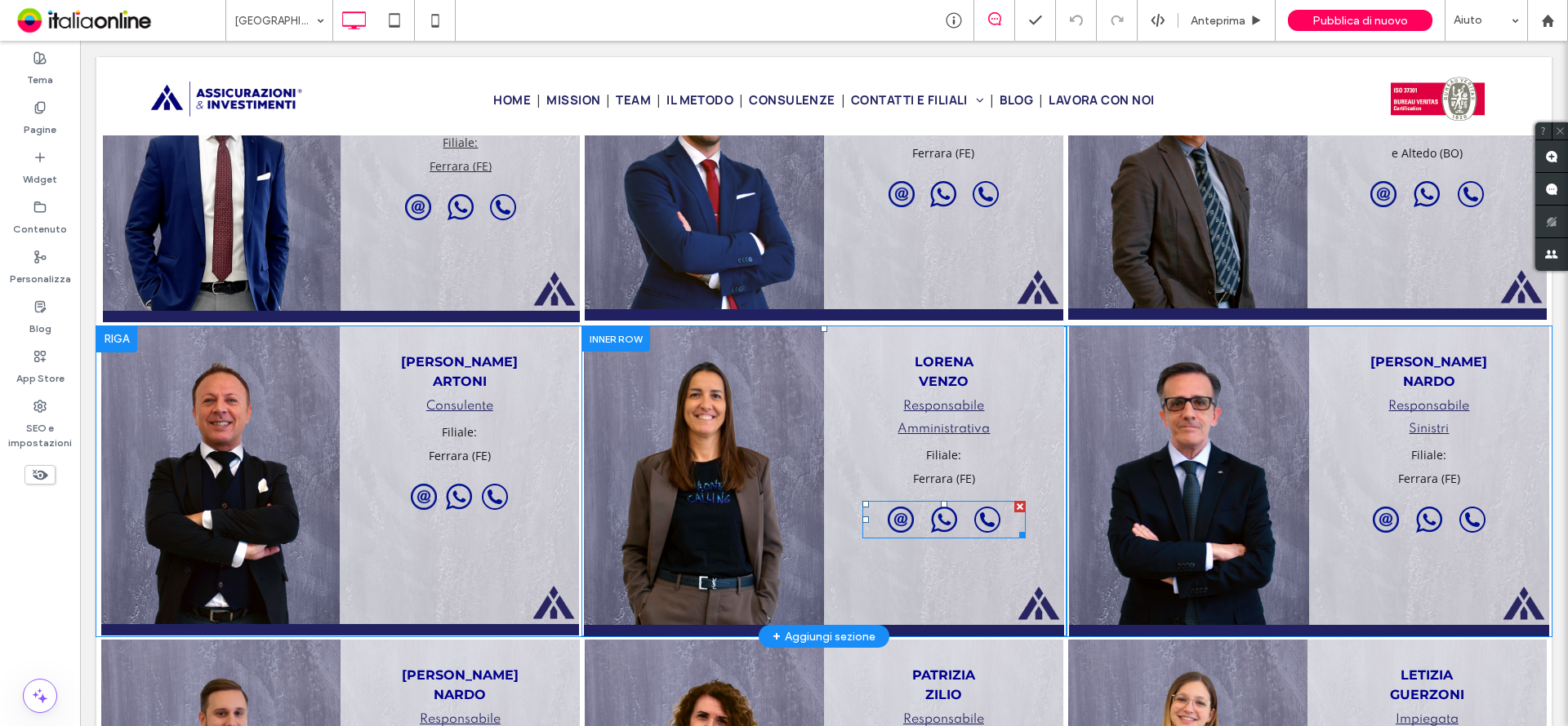
click at [896, 516] on span at bounding box center [944, 520] width 163 height 37
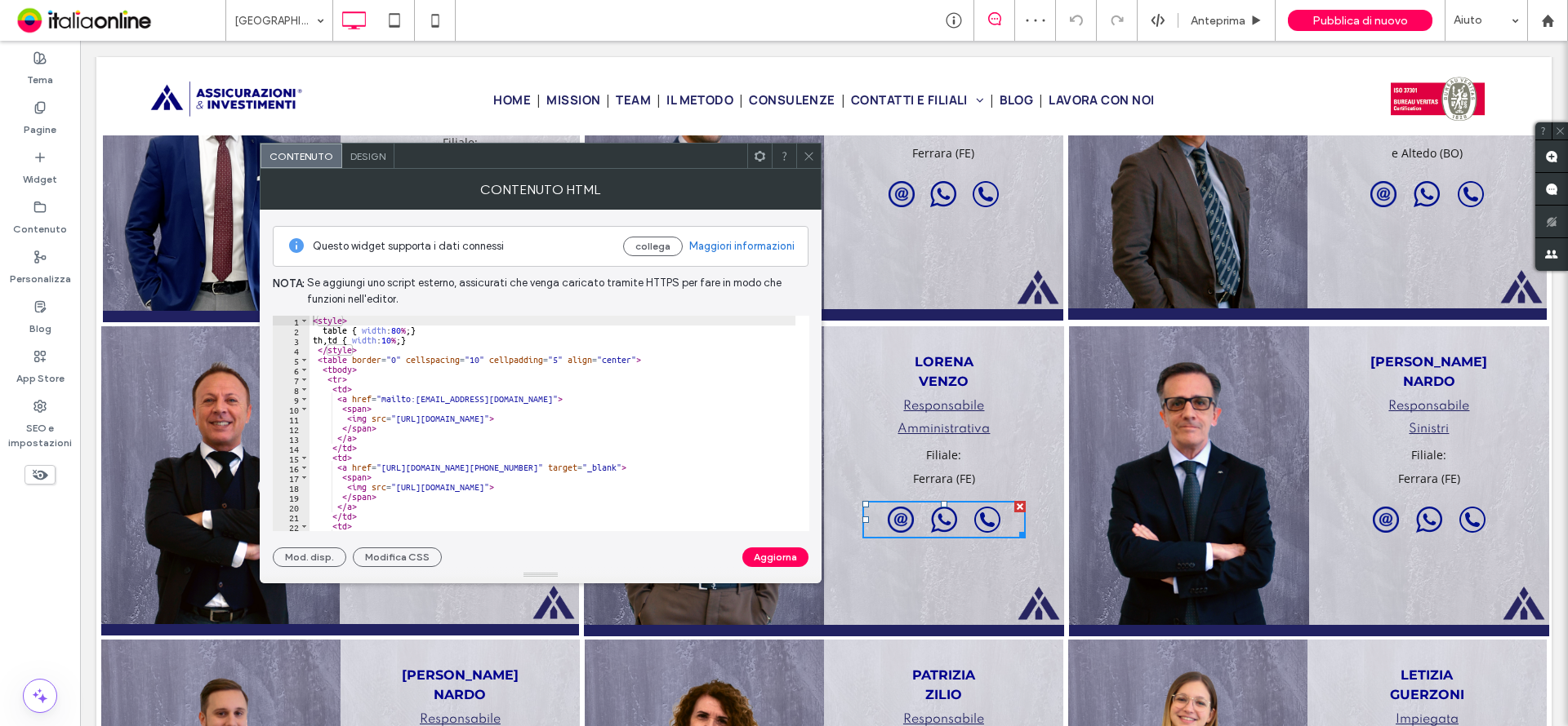
click at [807, 153] on icon at bounding box center [808, 156] width 12 height 12
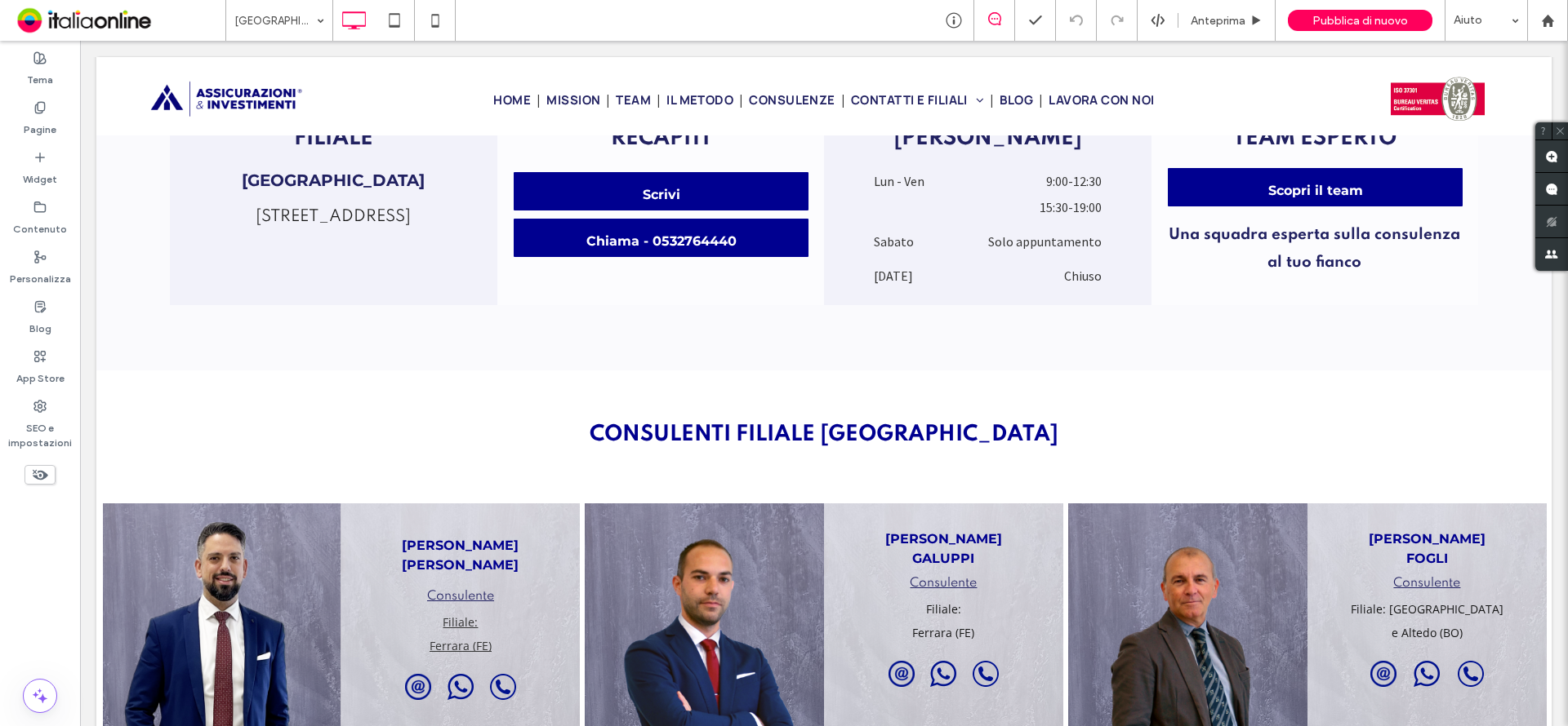
scroll to position [327, 0]
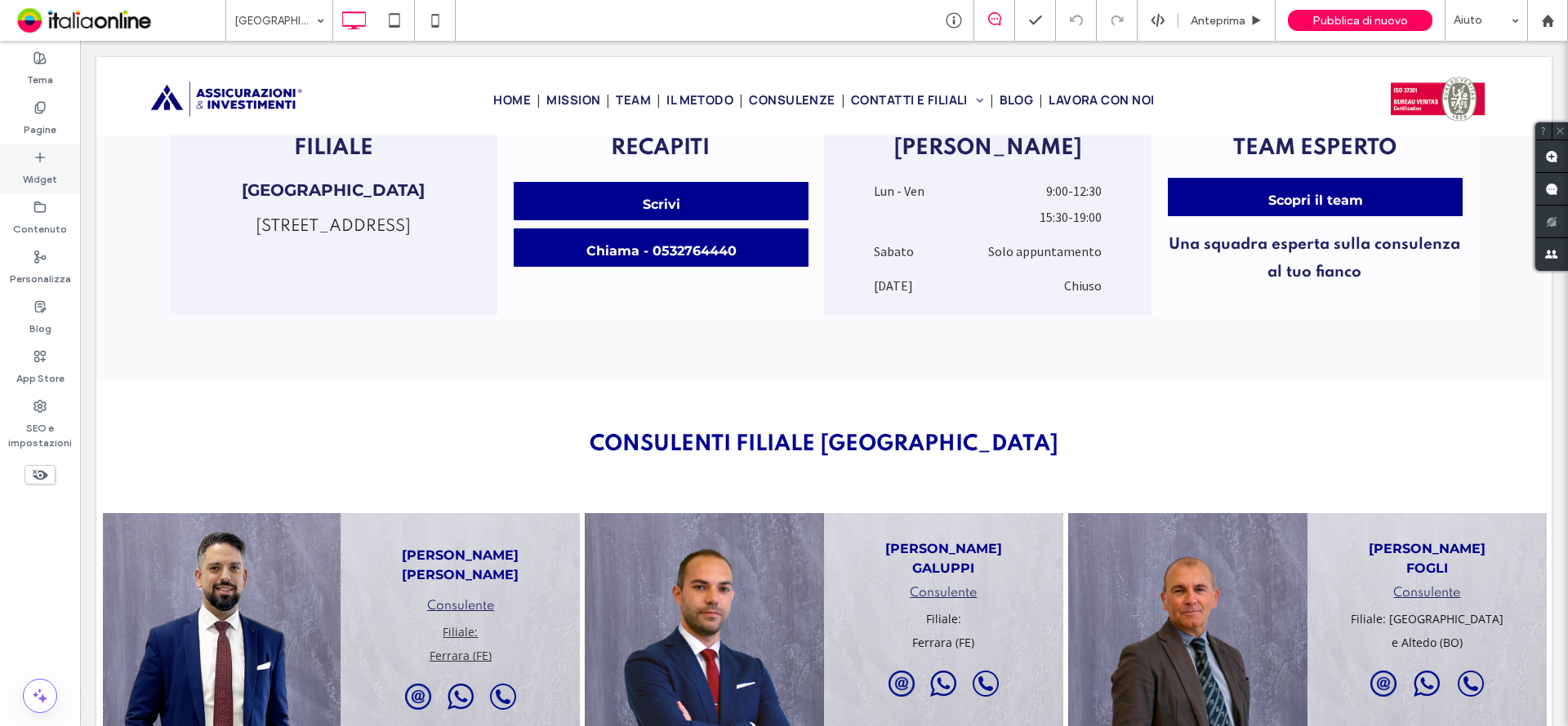
drag, startPoint x: 44, startPoint y: 124, endPoint x: 45, endPoint y: 165, distance: 41.0
click at [44, 124] on label "Pagine" at bounding box center [39, 126] width 33 height 22
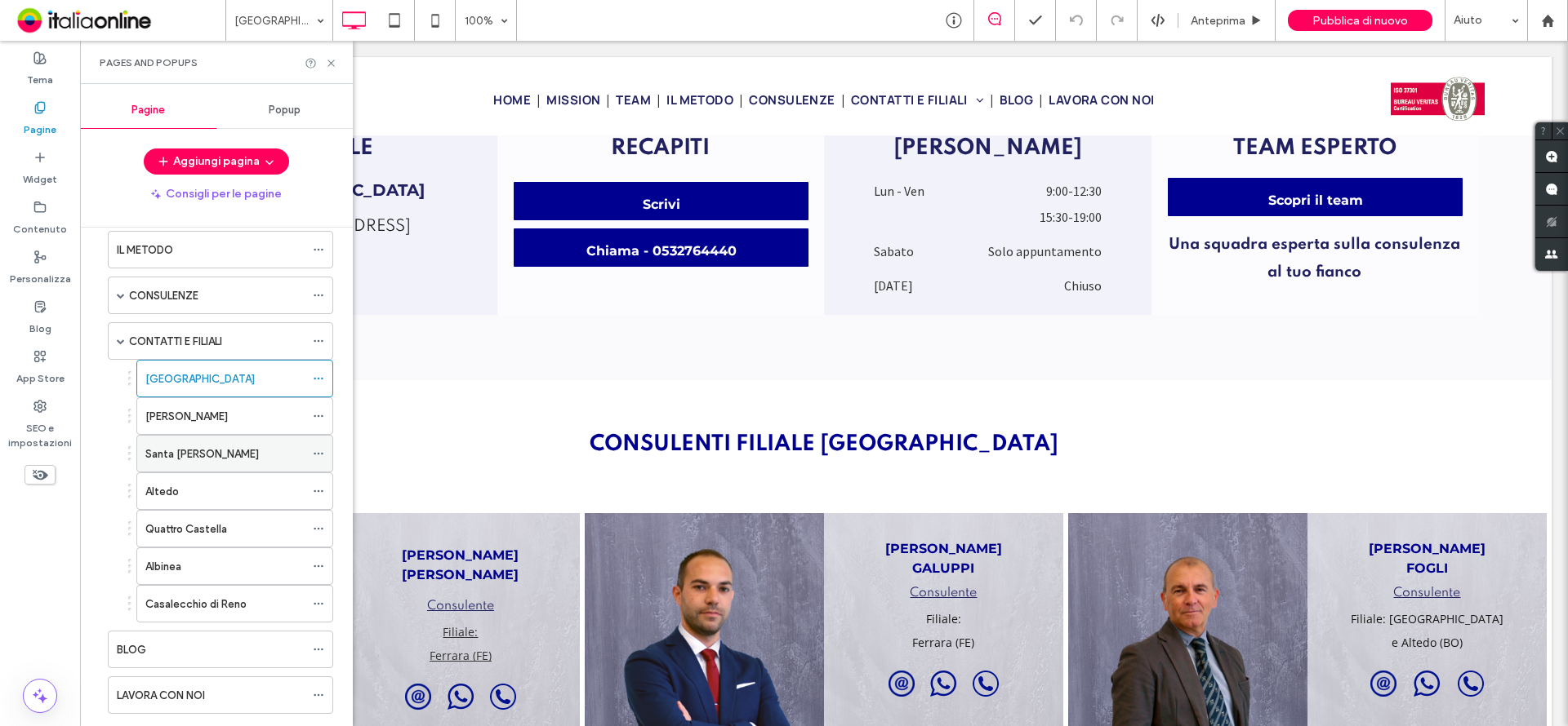
scroll to position [163, 0]
